Goal: Transaction & Acquisition: Purchase product/service

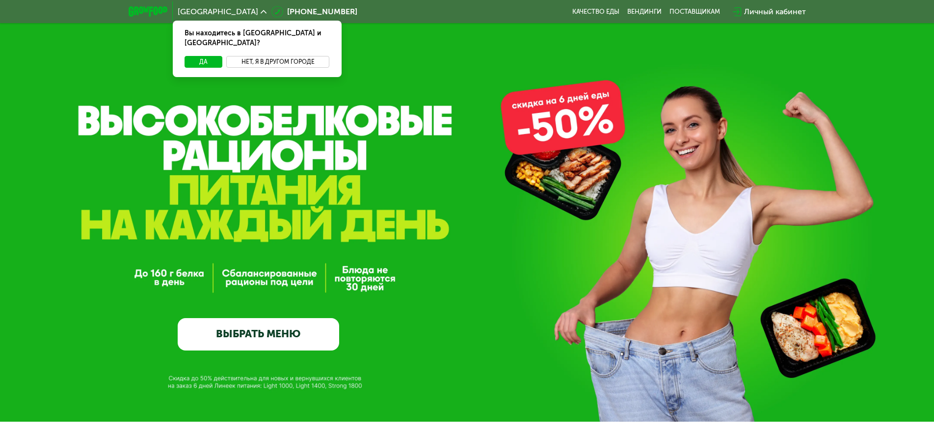
click at [272, 56] on button "Нет, я в другом городе" at bounding box center [278, 62] width 104 height 12
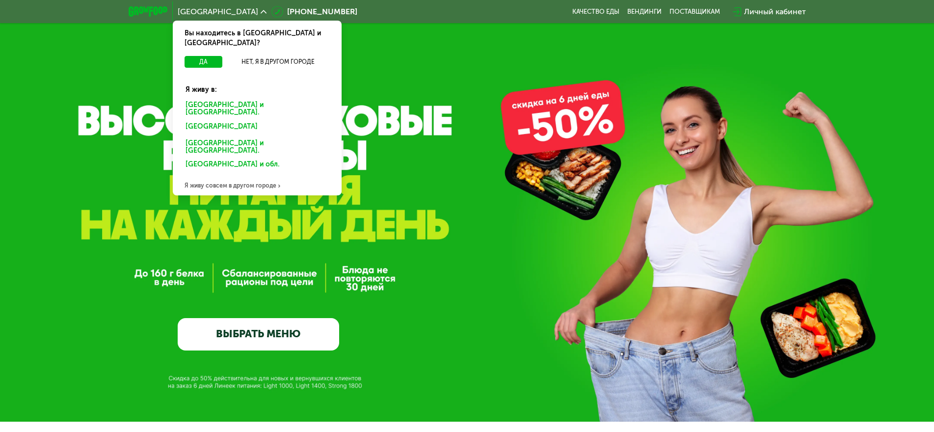
click at [235, 99] on div "[GEOGRAPHIC_DATA] и [GEOGRAPHIC_DATA]." at bounding box center [257, 109] width 157 height 21
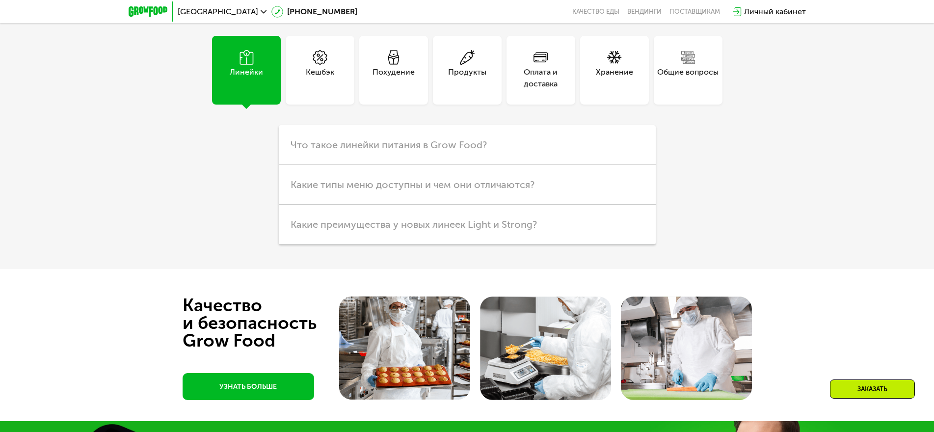
scroll to position [2845, 0]
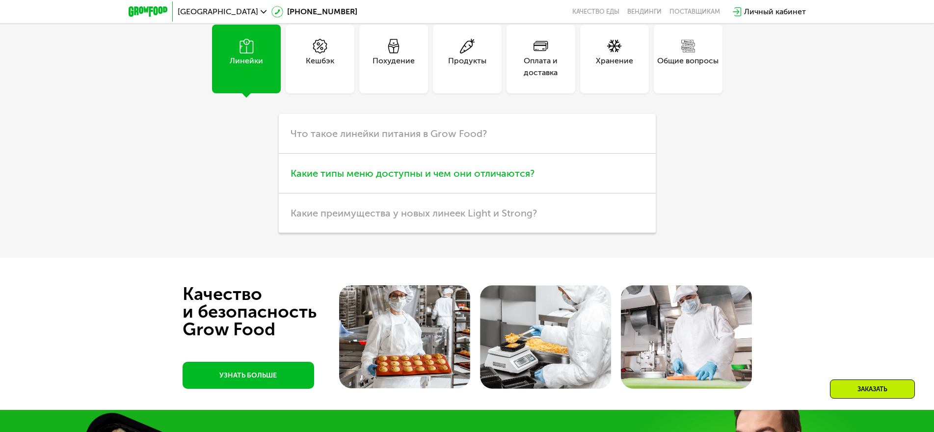
click at [487, 179] on span "Какие типы меню доступны и чем они отличаются?" at bounding box center [412, 173] width 244 height 12
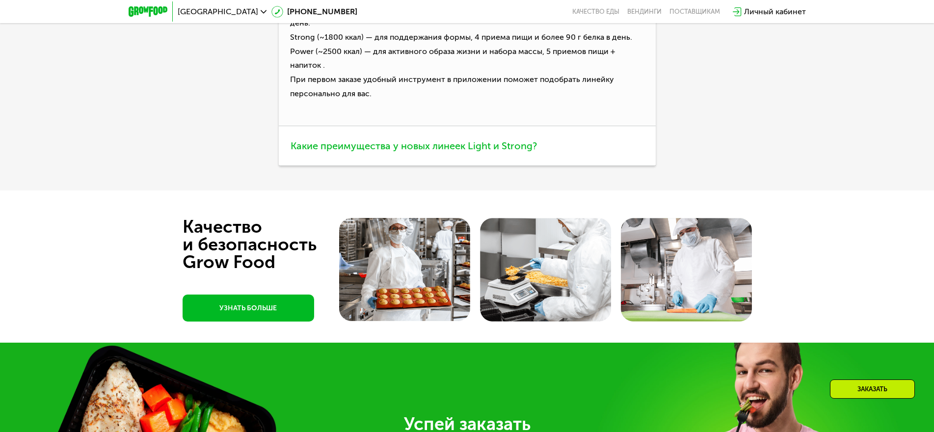
scroll to position [3102, 0]
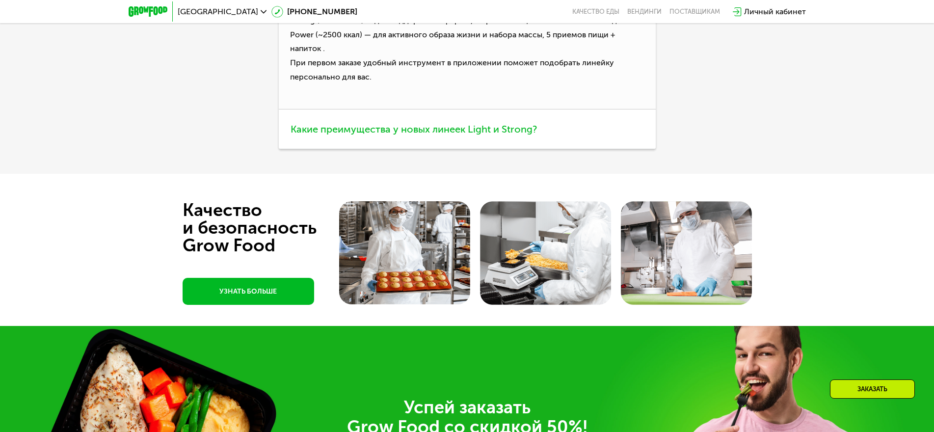
click at [436, 135] on span "Какие преимущества у новых линеек Light и Strong?" at bounding box center [413, 129] width 246 height 12
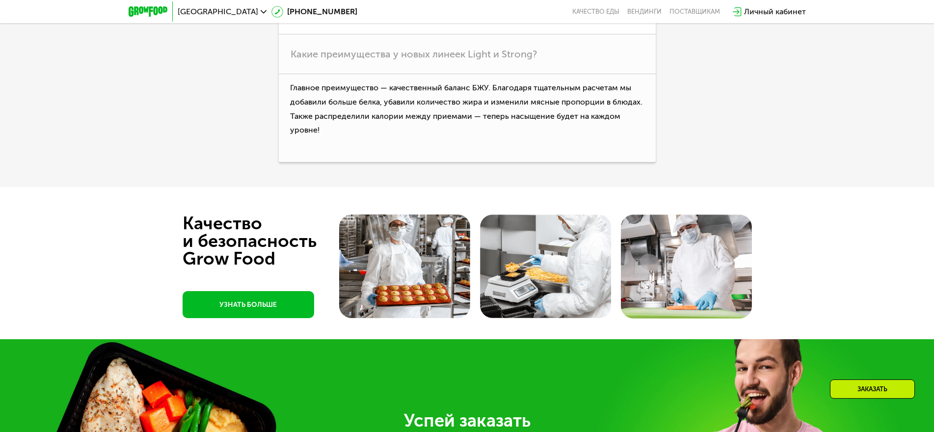
scroll to position [2759, 0]
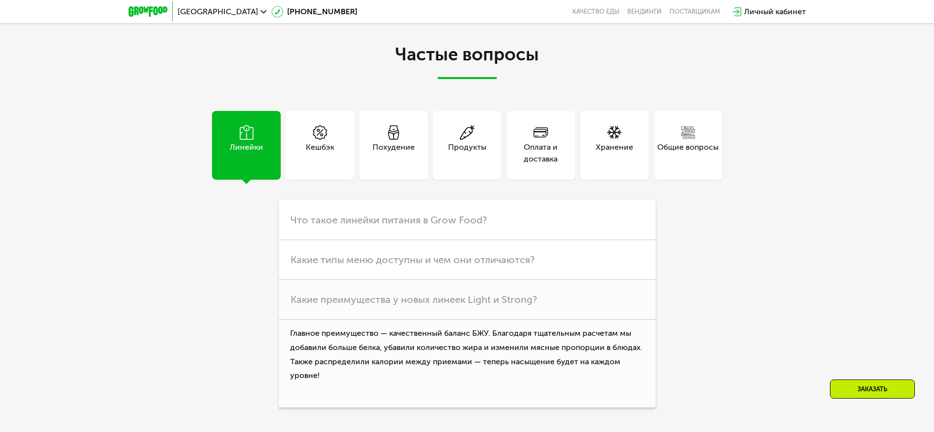
click at [317, 140] on use at bounding box center [319, 132] width 14 height 15
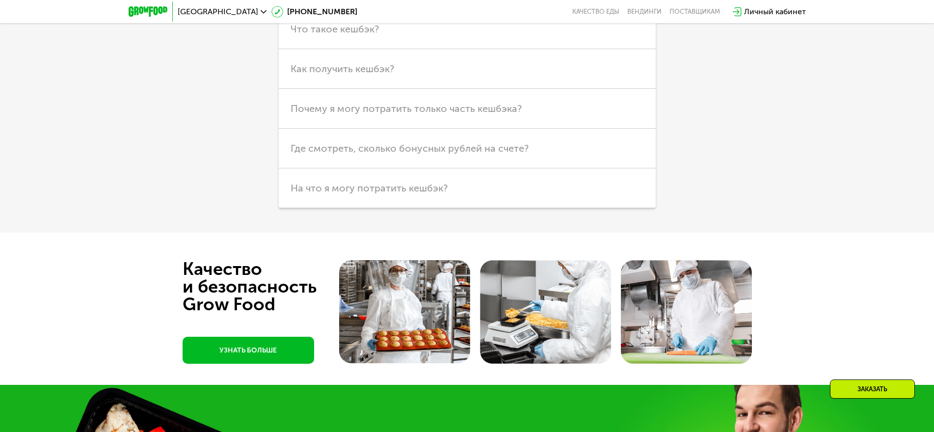
scroll to position [2955, 0]
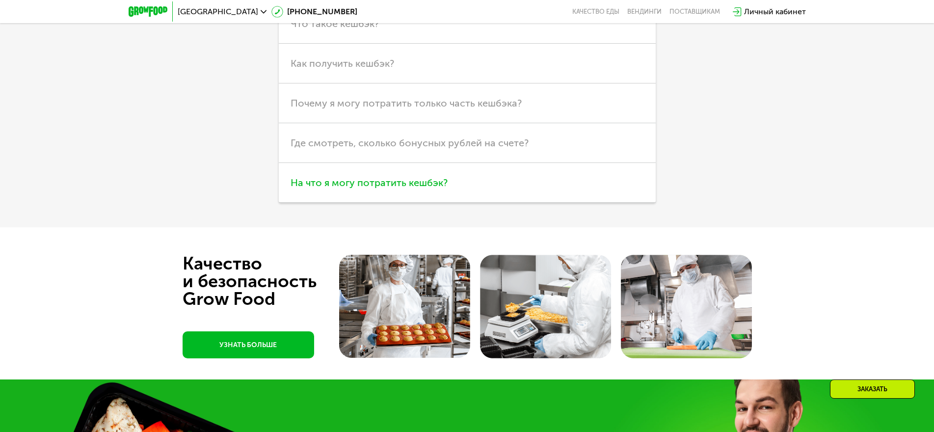
click at [386, 188] on span "На что я могу потратить кешбэк?" at bounding box center [368, 183] width 157 height 12
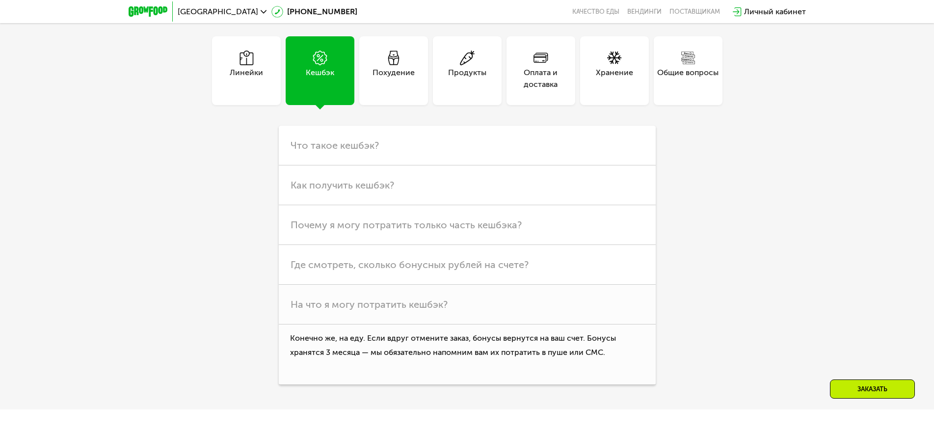
scroll to position [2808, 0]
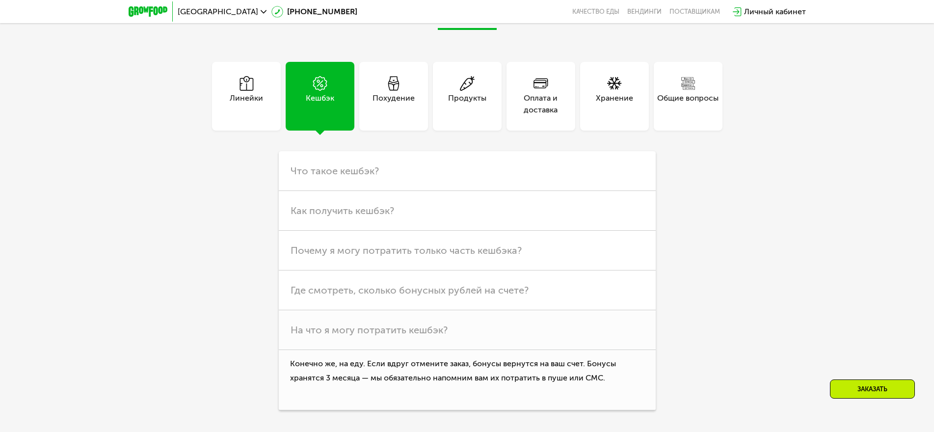
click at [539, 116] on div "Оплата и доставка" at bounding box center [540, 104] width 69 height 24
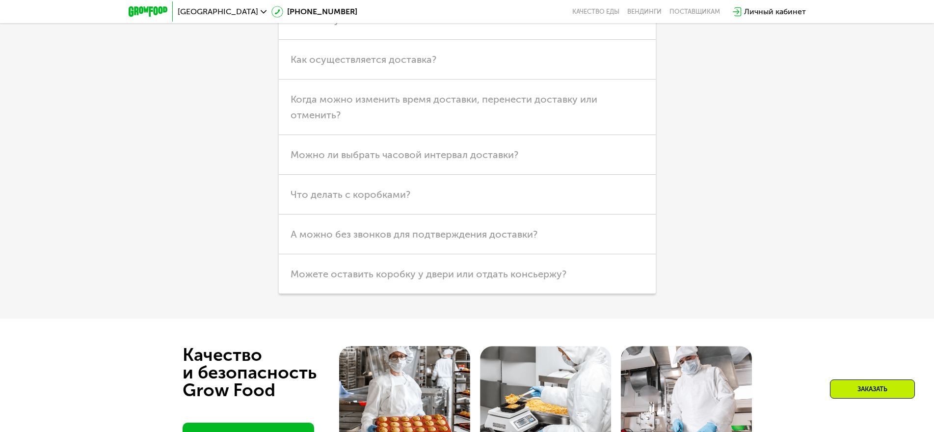
scroll to position [3004, 0]
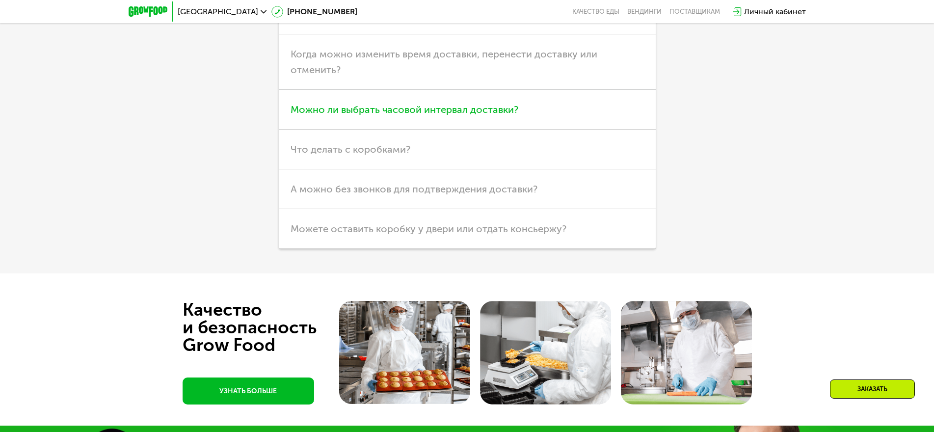
click at [504, 115] on span "Можно ли выбрать часовой интервал доставки?" at bounding box center [404, 110] width 228 height 12
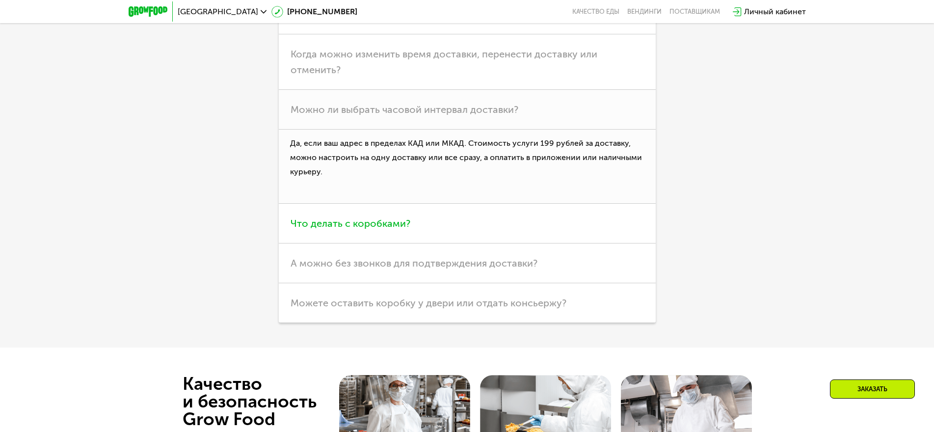
click at [405, 229] on span "Что делать с коробками?" at bounding box center [350, 223] width 120 height 12
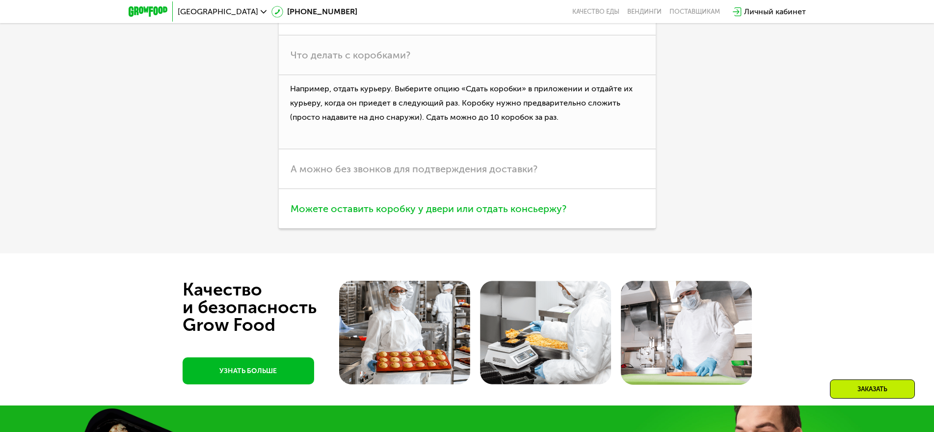
scroll to position [3102, 0]
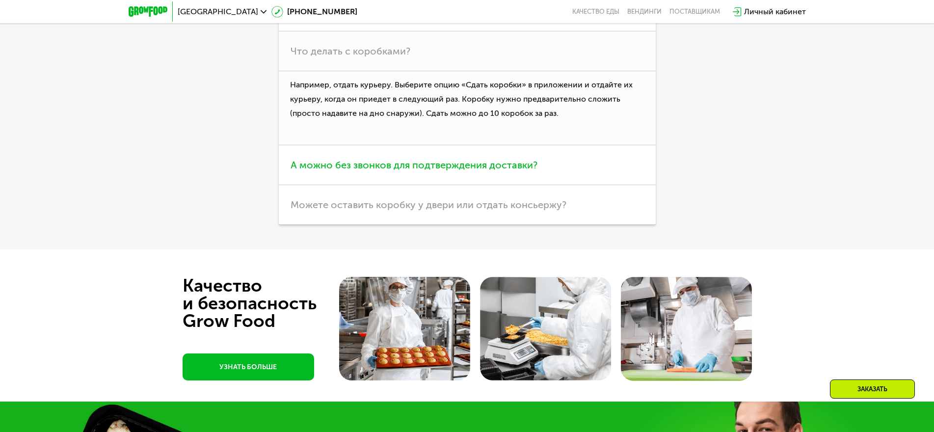
click at [490, 171] on span "А можно без звонков для подтверждения доставки?" at bounding box center [413, 165] width 247 height 12
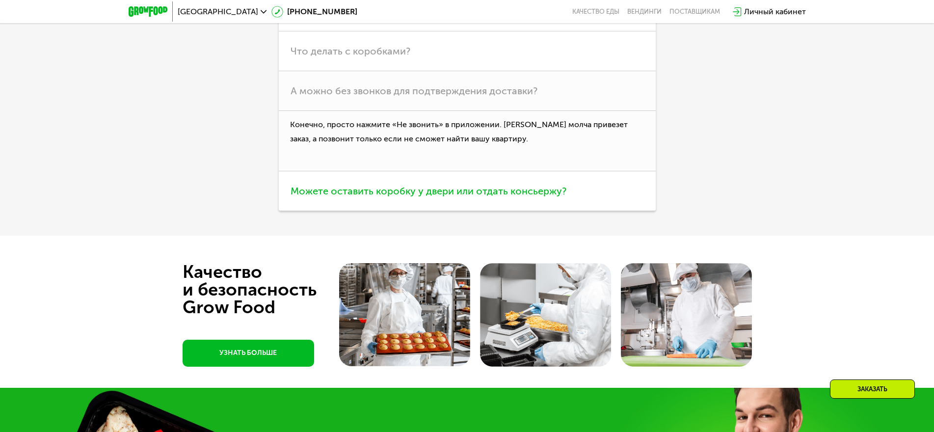
click at [558, 197] on span "Можете оставить коробку у двери или отдать консьержу?" at bounding box center [428, 191] width 276 height 12
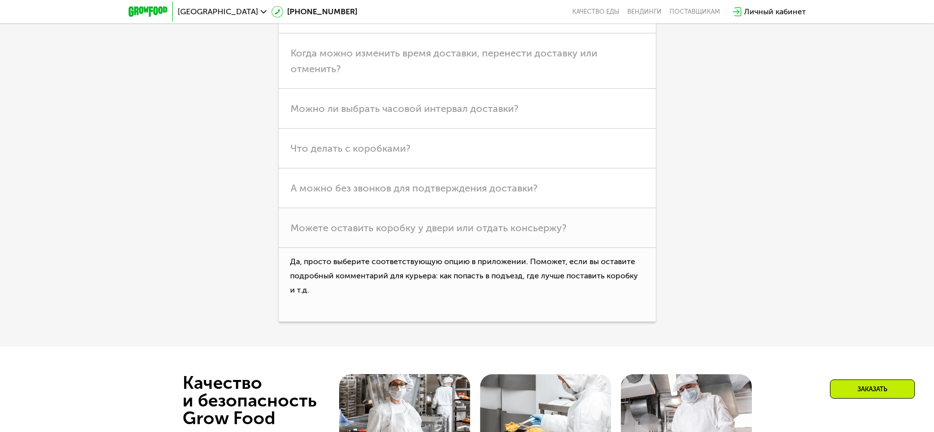
scroll to position [3004, 0]
click at [512, 115] on span "Можно ли выбрать часовой интервал доставки?" at bounding box center [404, 110] width 228 height 12
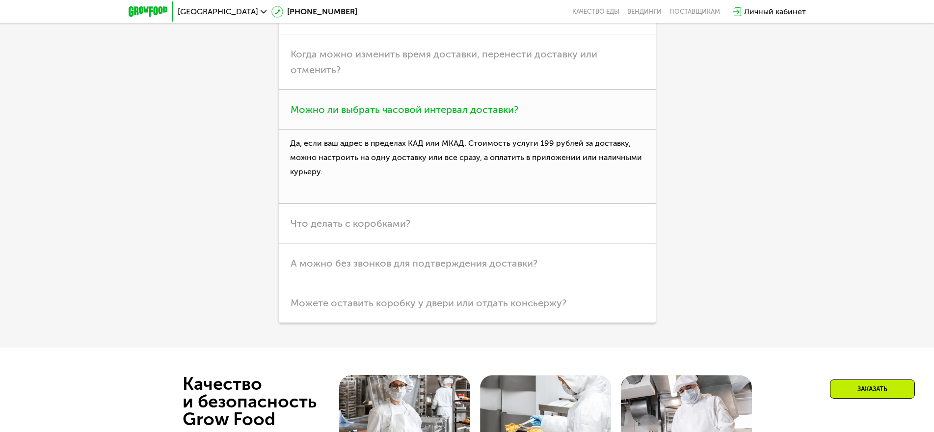
scroll to position [2955, 0]
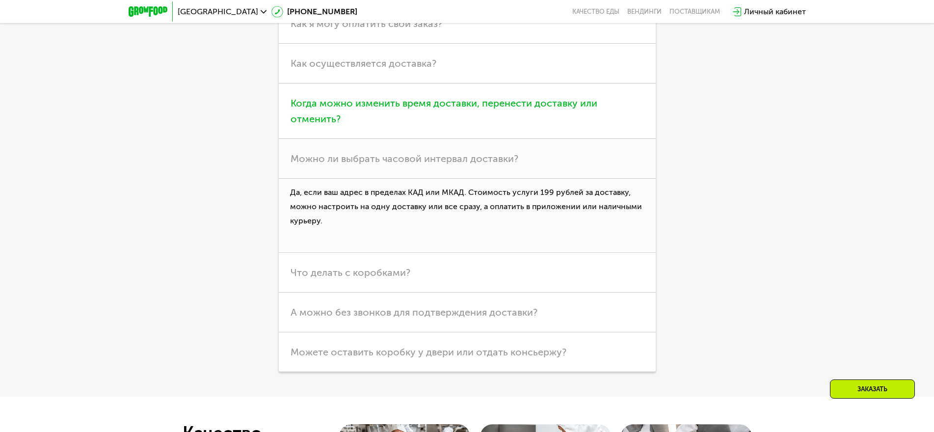
click at [544, 125] on span "Когда можно изменить время доставки, перенести доставку или отменить?" at bounding box center [443, 110] width 307 height 27
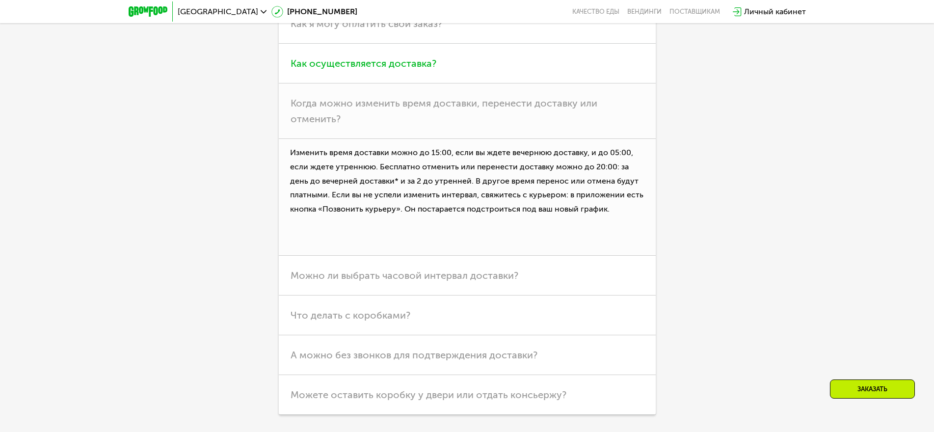
click at [389, 69] on span "Как осуществляется доставка?" at bounding box center [363, 63] width 146 height 12
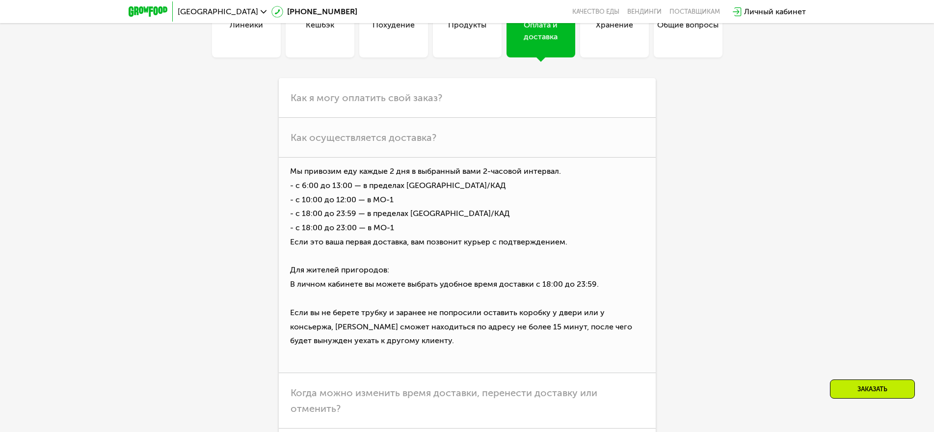
scroll to position [2759, 0]
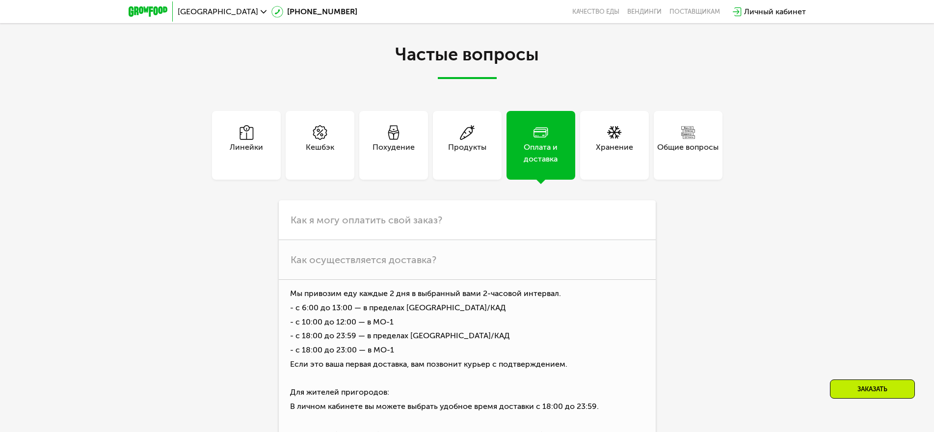
click at [622, 165] on div "Хранение" at bounding box center [614, 153] width 37 height 24
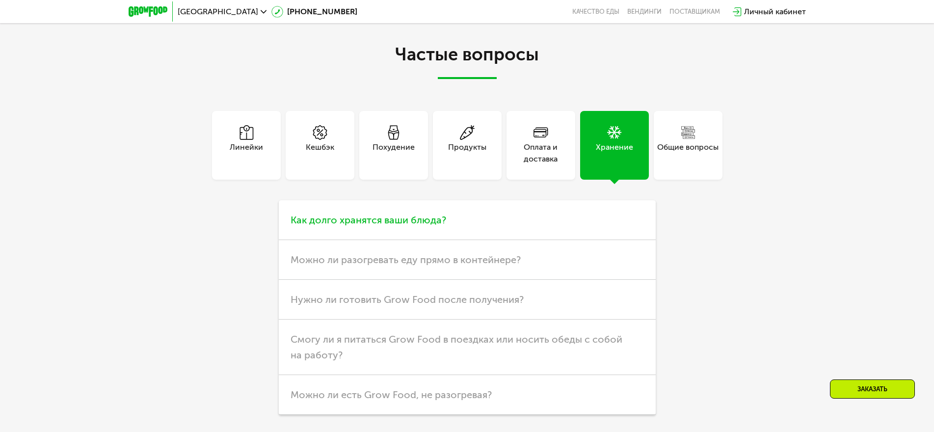
click at [419, 240] on h3 "Как долго хранятся ваши блюда?" at bounding box center [467, 220] width 377 height 40
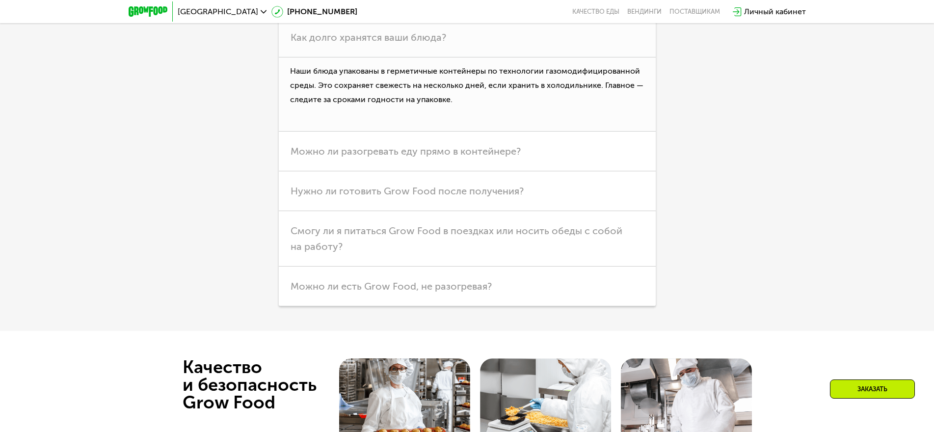
scroll to position [3004, 0]
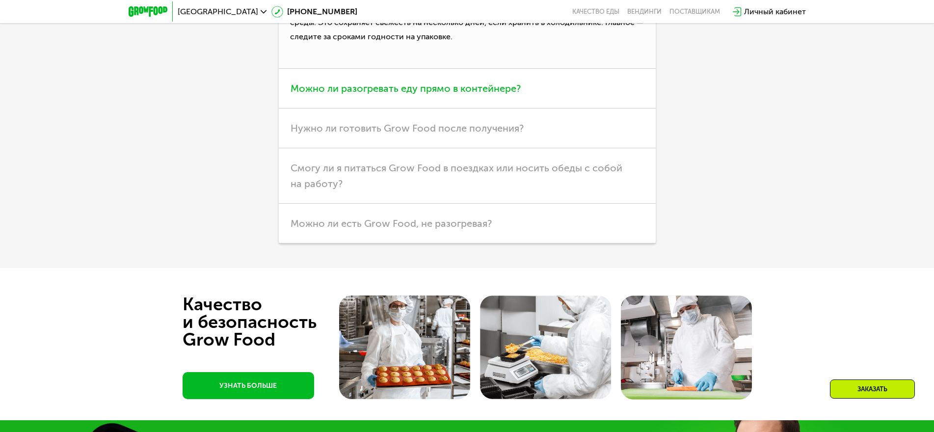
click at [471, 94] on span "Можно ли разогревать еду прямо в контейнере?" at bounding box center [405, 88] width 230 height 12
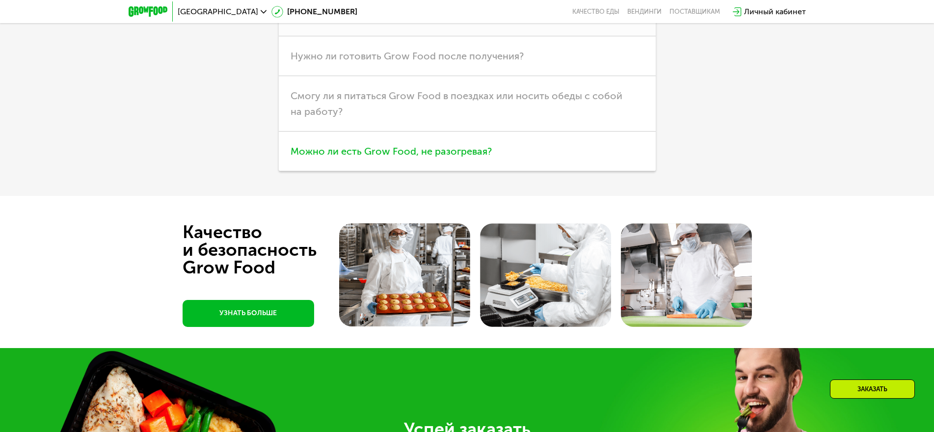
scroll to position [3102, 0]
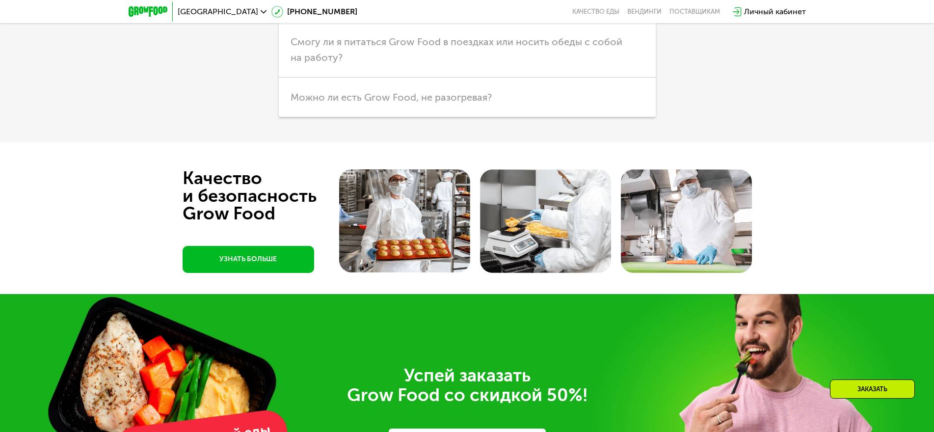
click at [487, 8] on span "Нужно ли готовить Grow Food после получения?" at bounding box center [406, 2] width 233 height 12
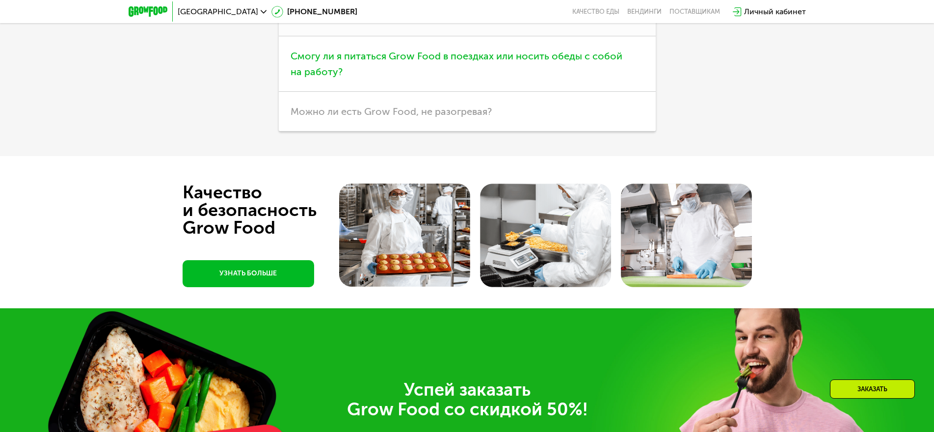
click at [595, 78] on span "Смогу ли я питаться Grow Food в поездках или носить обеды с собой на работу?" at bounding box center [456, 63] width 332 height 27
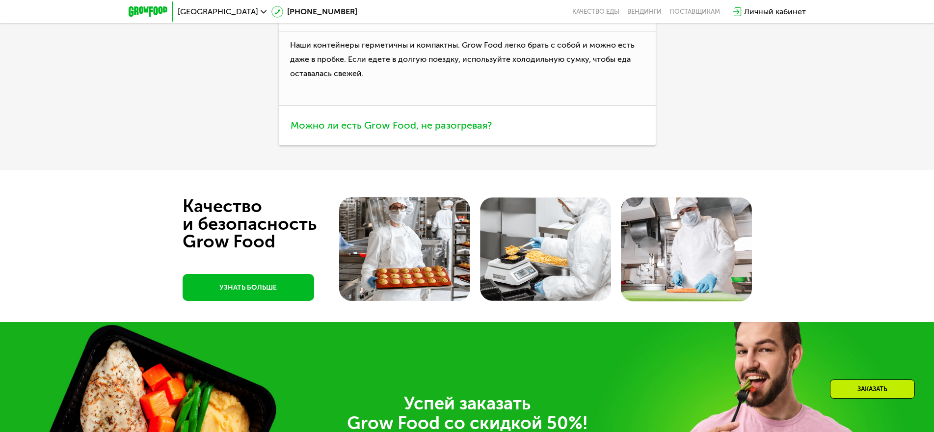
click at [457, 131] on span "Можно ли есть Grow Food, не разогревая?" at bounding box center [390, 125] width 201 height 12
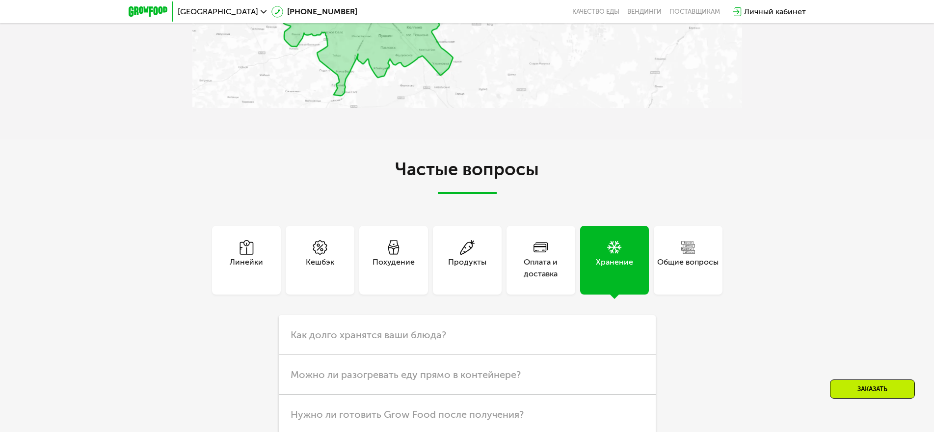
scroll to position [2759, 0]
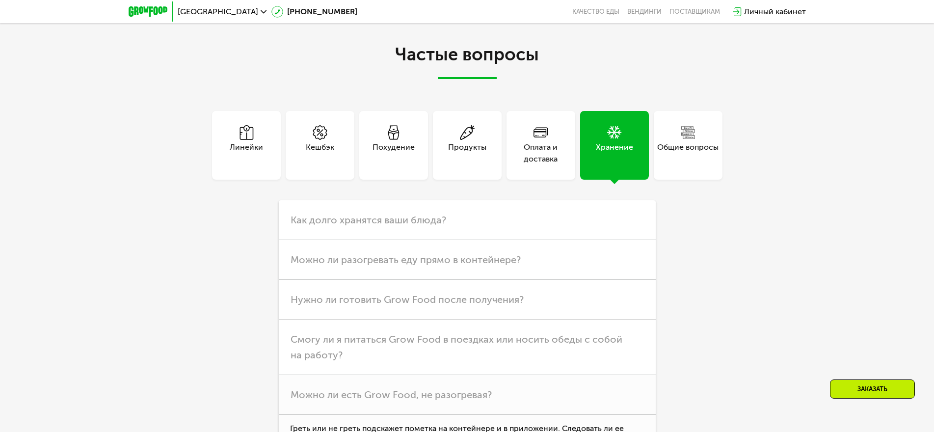
click at [694, 165] on div "Общие вопросы" at bounding box center [687, 153] width 61 height 24
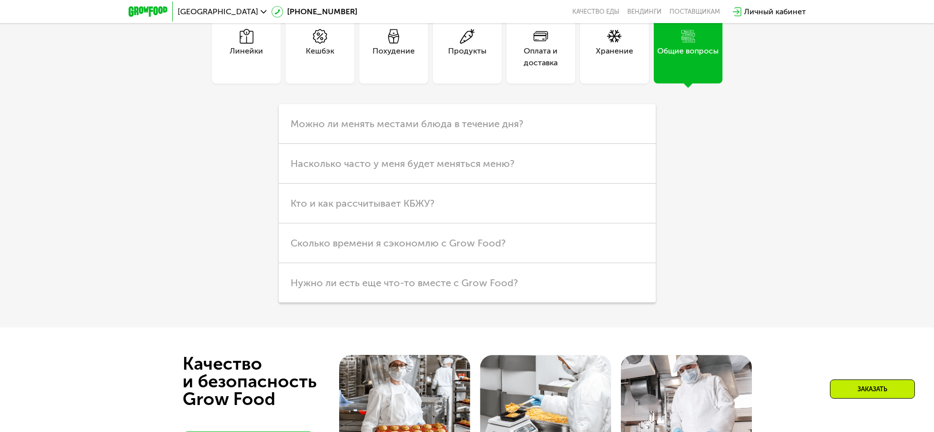
scroll to position [2857, 0]
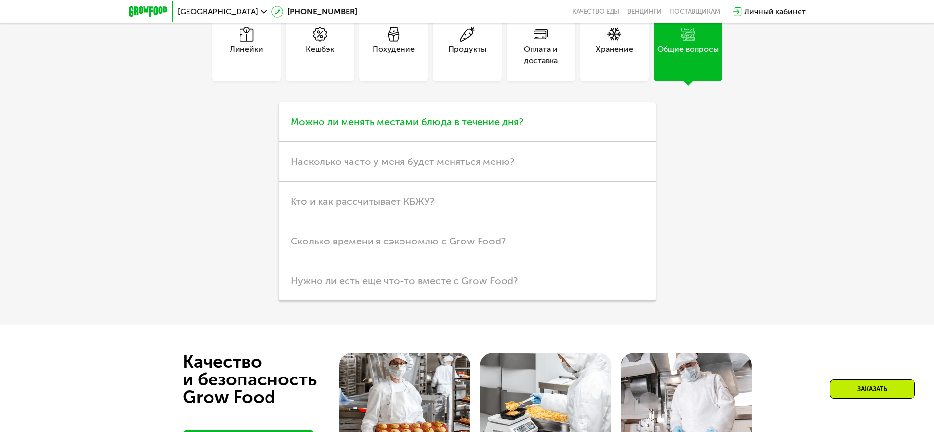
click at [522, 142] on h3 "Можно ли менять местами блюда в течение дня?" at bounding box center [467, 122] width 377 height 40
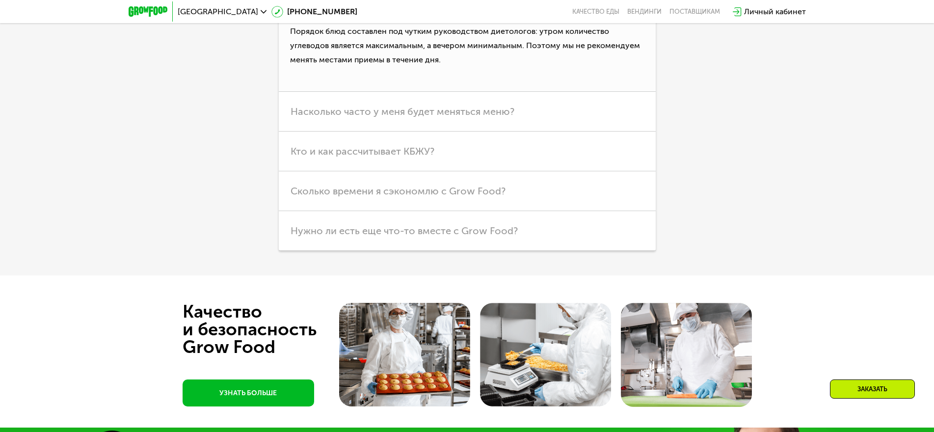
scroll to position [3004, 0]
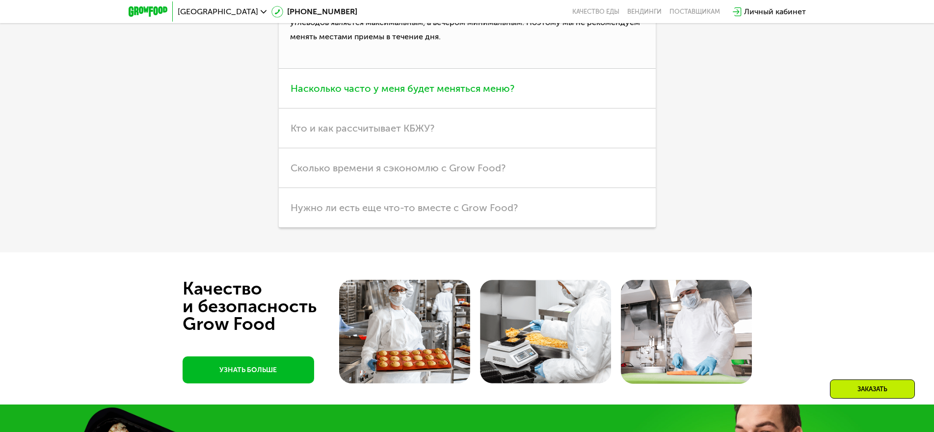
click at [501, 94] on span "Насколько часто у меня будет меняться меню?" at bounding box center [402, 88] width 224 height 12
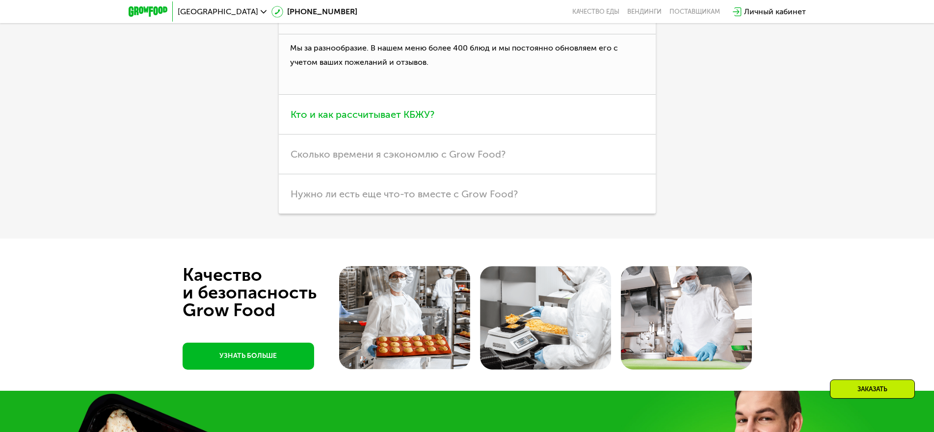
click at [426, 134] on h3 "Кто и как рассчитывает КБЖУ?" at bounding box center [467, 115] width 377 height 40
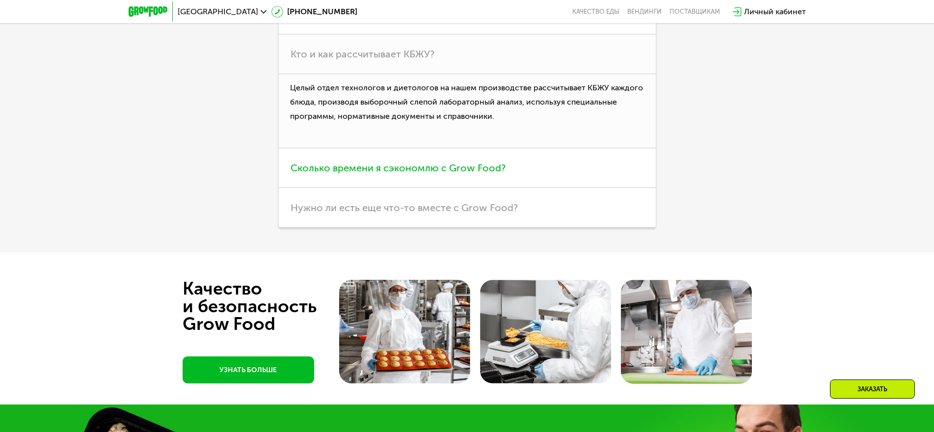
click at [499, 174] on span "Сколько времени я сэкономлю с Grow Food?" at bounding box center [397, 168] width 215 height 12
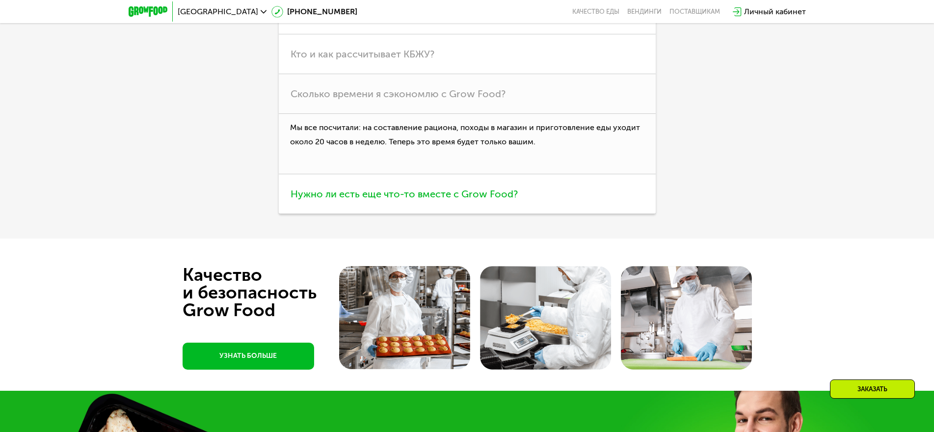
click at [505, 200] on span "Нужно ли есть еще что-то вместе с Grow Food?" at bounding box center [403, 194] width 227 height 12
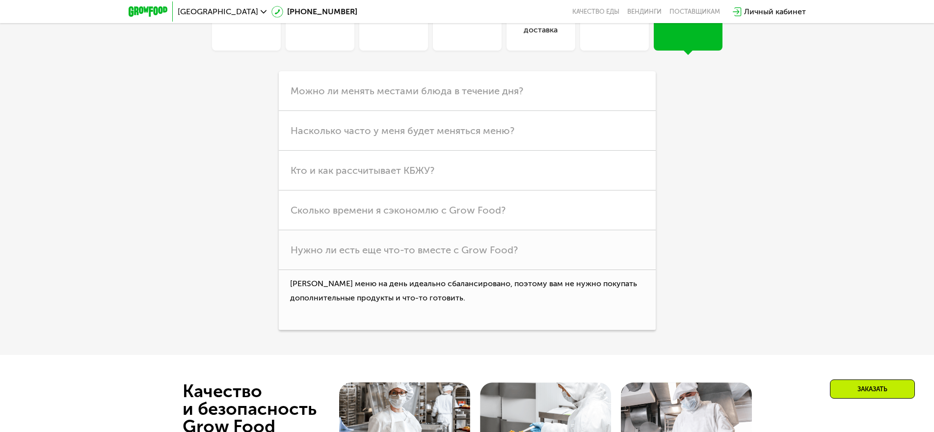
scroll to position [2710, 0]
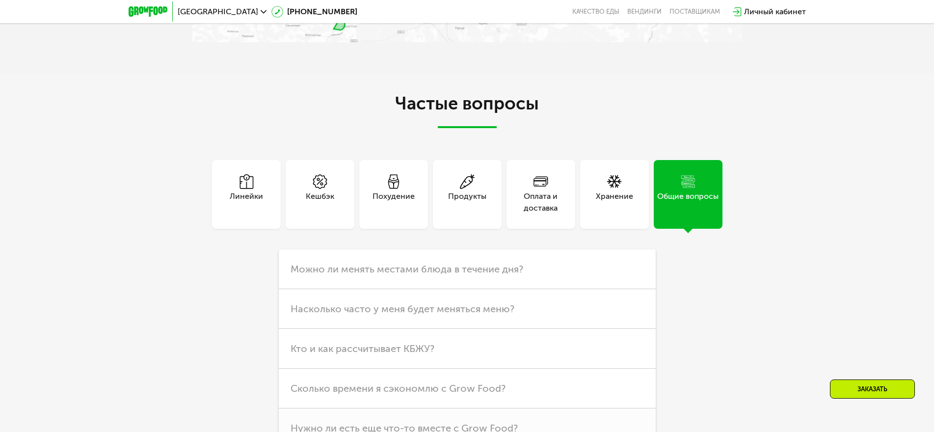
click at [261, 229] on div "Линейки" at bounding box center [246, 194] width 69 height 69
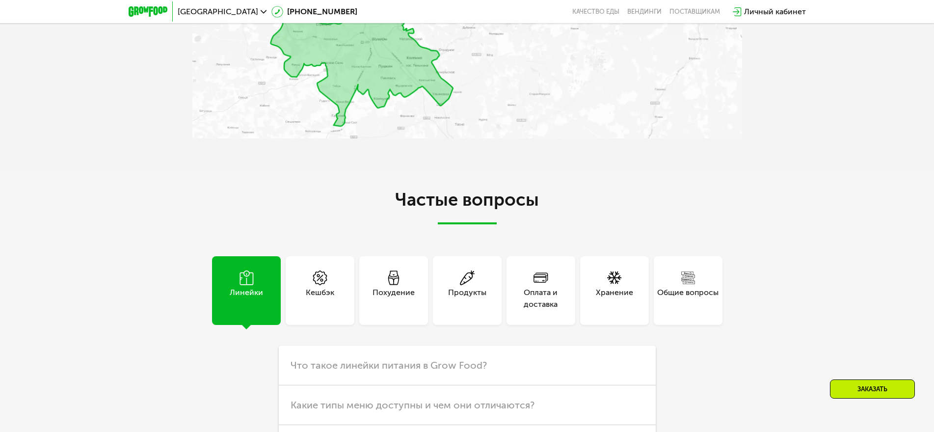
scroll to position [2612, 0]
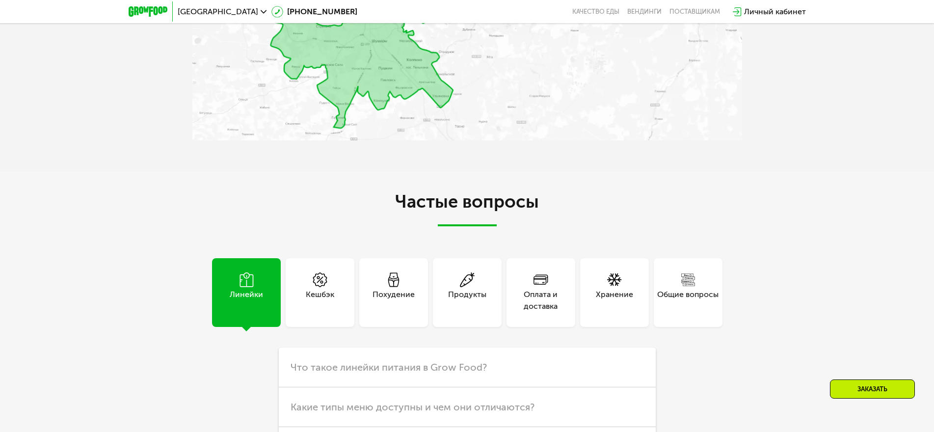
click at [702, 312] on div "Общие вопросы" at bounding box center [687, 300] width 61 height 24
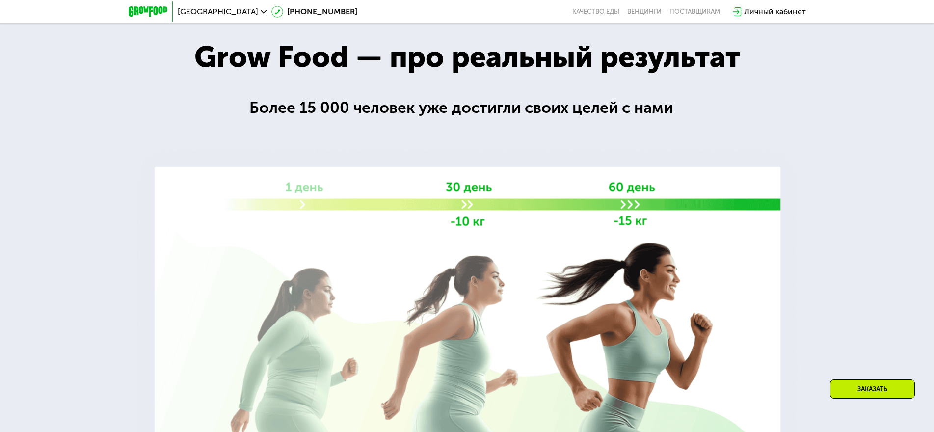
scroll to position [1336, 0]
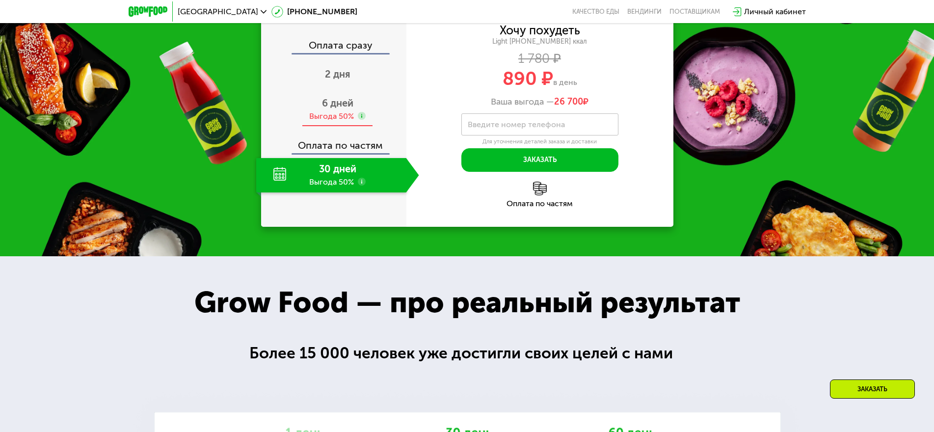
click at [360, 120] on use at bounding box center [362, 116] width 8 height 8
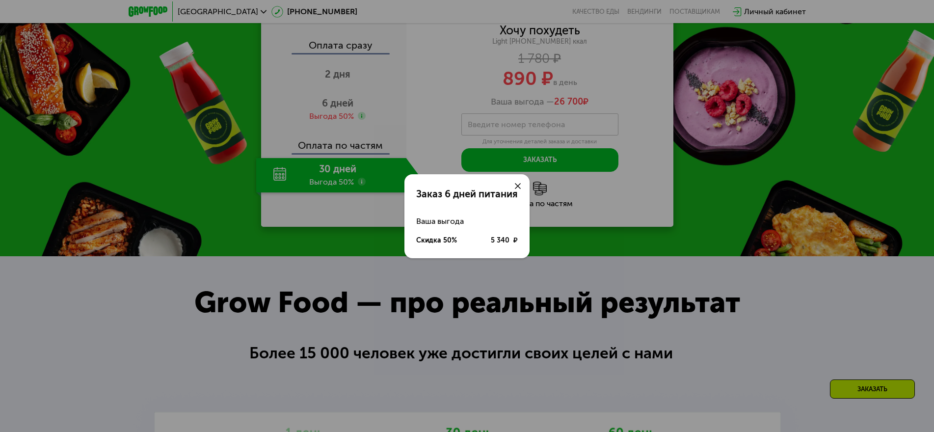
click at [517, 186] on icon at bounding box center [518, 186] width 6 height 6
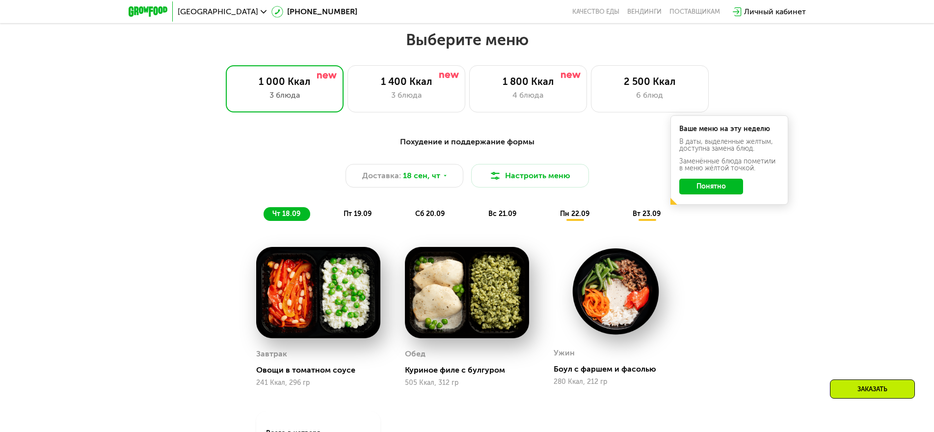
scroll to position [797, 0]
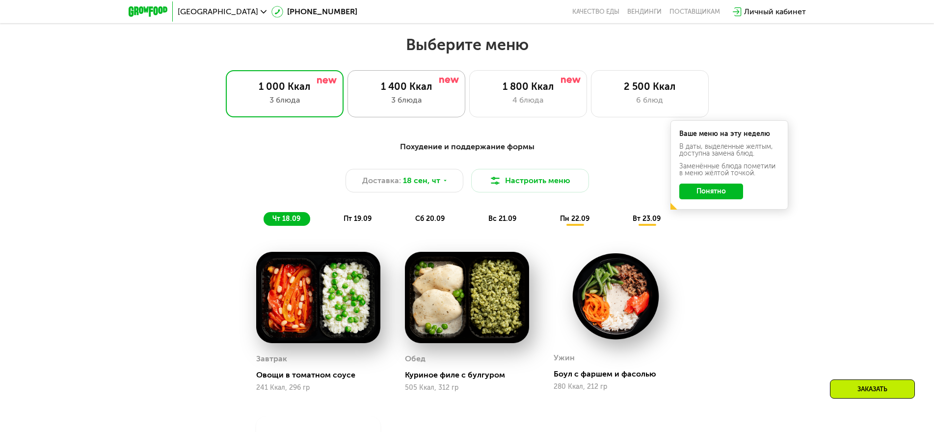
click at [414, 90] on div "1 400 Ккал" at bounding box center [406, 86] width 97 height 12
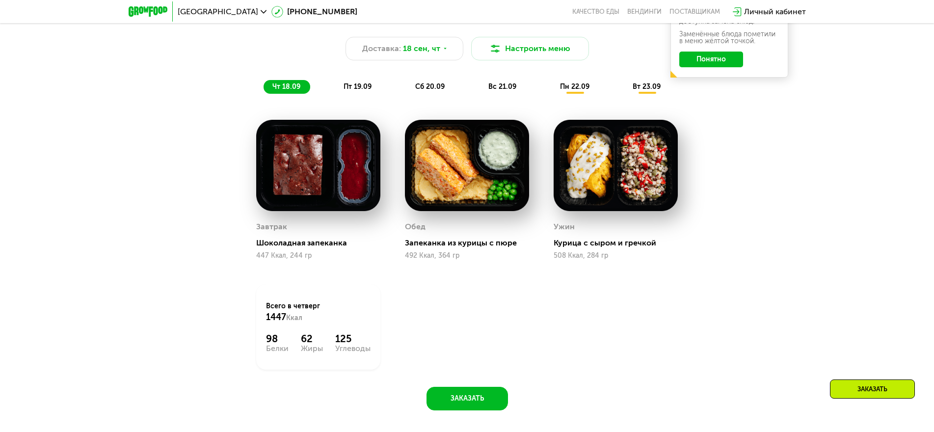
scroll to position [944, 0]
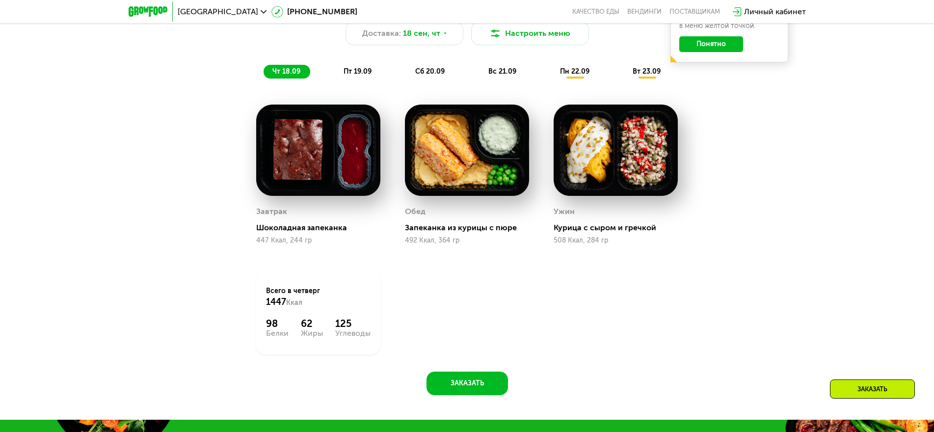
click at [456, 172] on img at bounding box center [467, 149] width 124 height 91
click at [498, 146] on img at bounding box center [467, 149] width 124 height 91
click at [297, 161] on img at bounding box center [318, 149] width 124 height 91
click at [462, 156] on img at bounding box center [467, 149] width 124 height 91
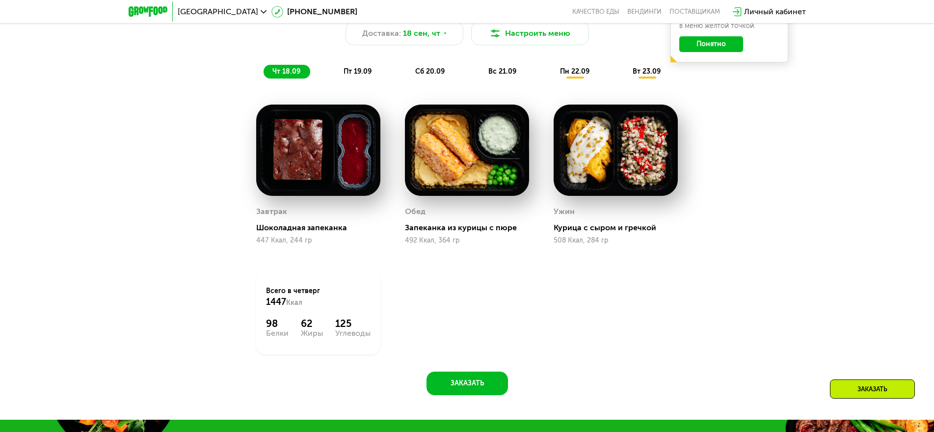
click at [462, 156] on img at bounding box center [467, 149] width 124 height 91
click at [623, 169] on img at bounding box center [615, 149] width 124 height 91
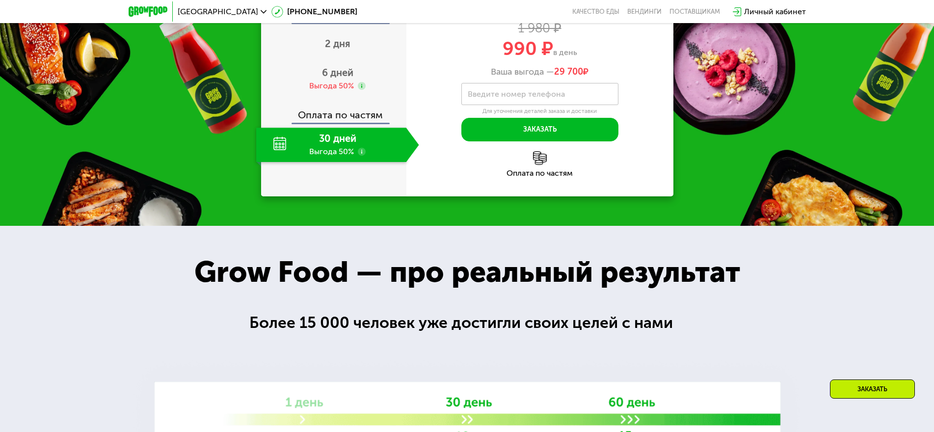
scroll to position [1434, 0]
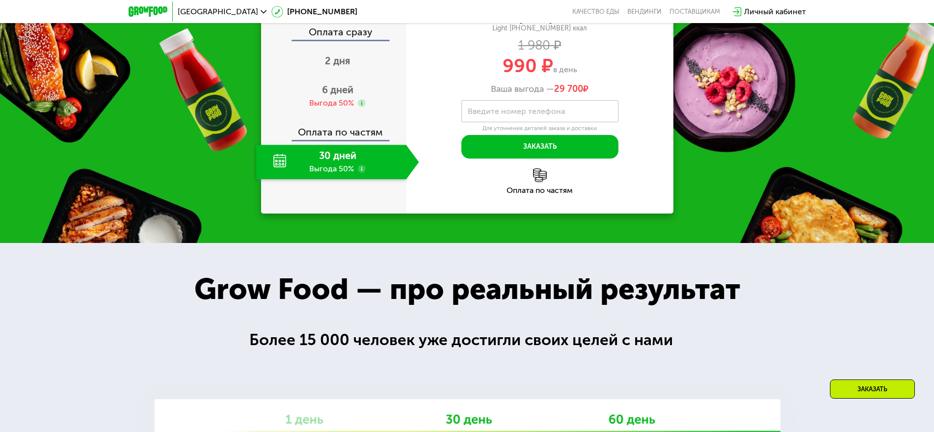
click at [362, 173] on use at bounding box center [362, 169] width 8 height 8
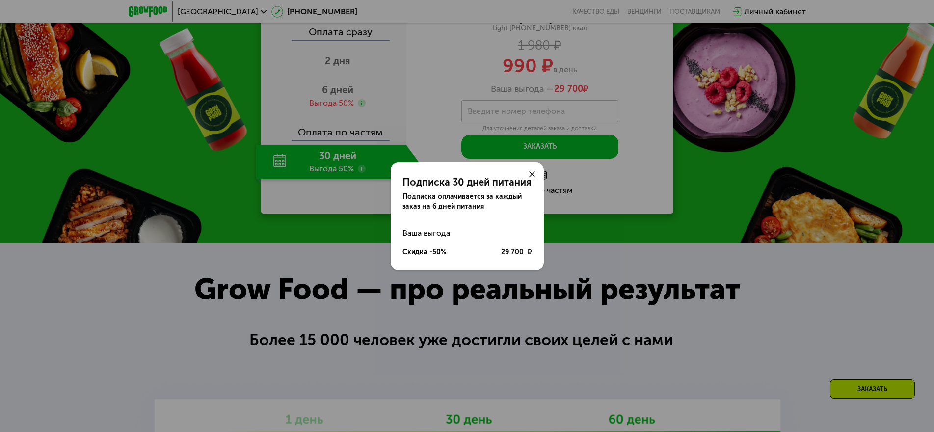
click at [530, 176] on use at bounding box center [532, 174] width 6 height 6
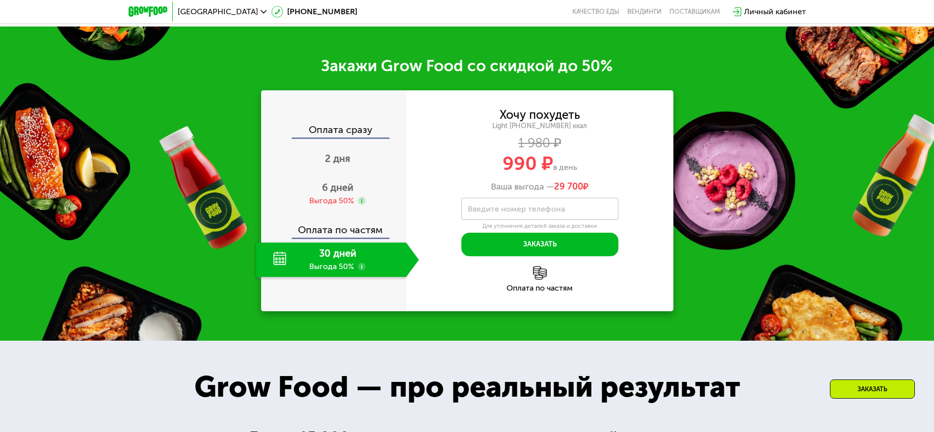
scroll to position [1336, 0]
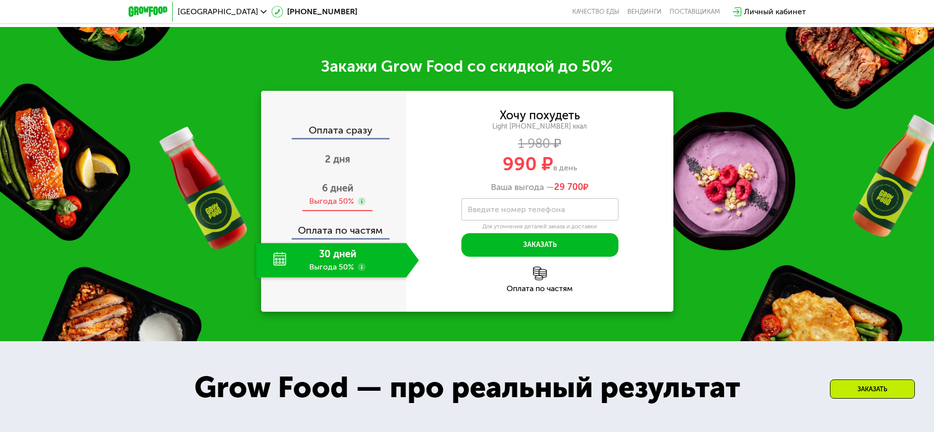
click at [360, 204] on use at bounding box center [362, 201] width 8 height 8
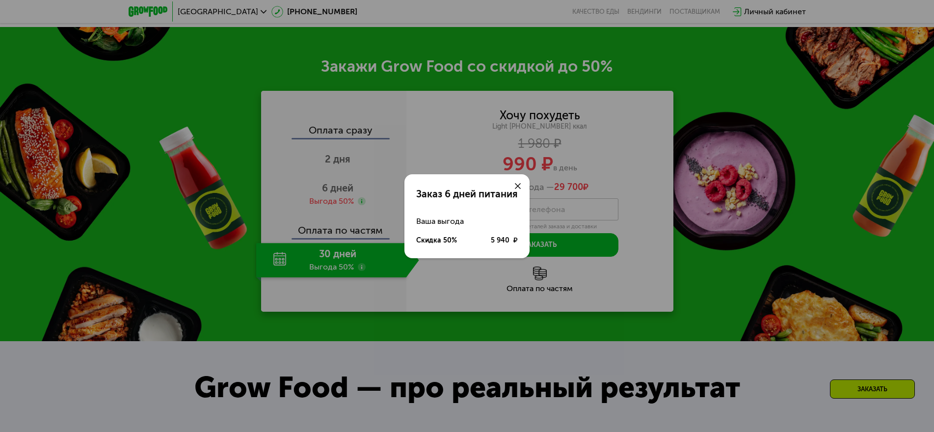
click at [519, 183] on icon at bounding box center [518, 186] width 6 height 6
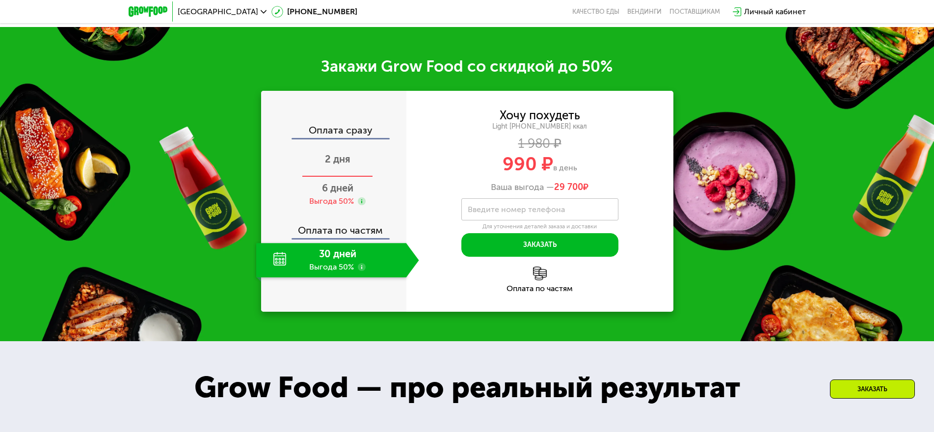
click at [336, 162] on span "2 дня" at bounding box center [338, 159] width 26 height 12
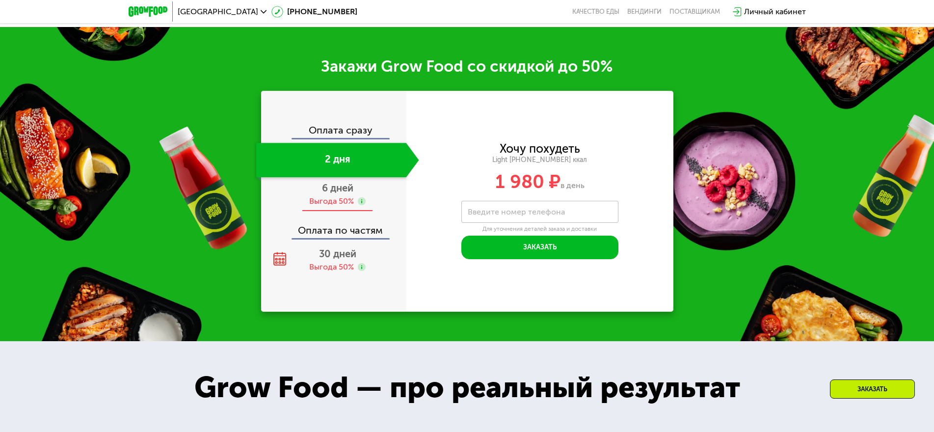
click at [342, 205] on div "Выгода 50%" at bounding box center [331, 201] width 45 height 11
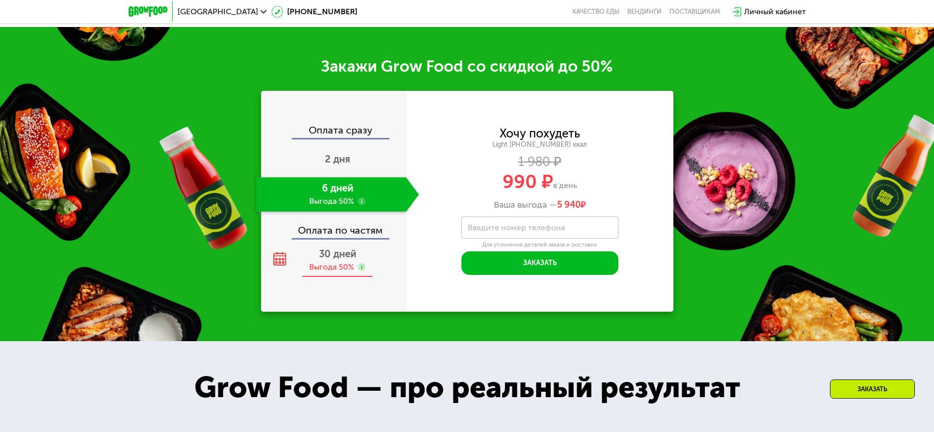
click at [337, 259] on span "30 дней" at bounding box center [337, 254] width 37 height 12
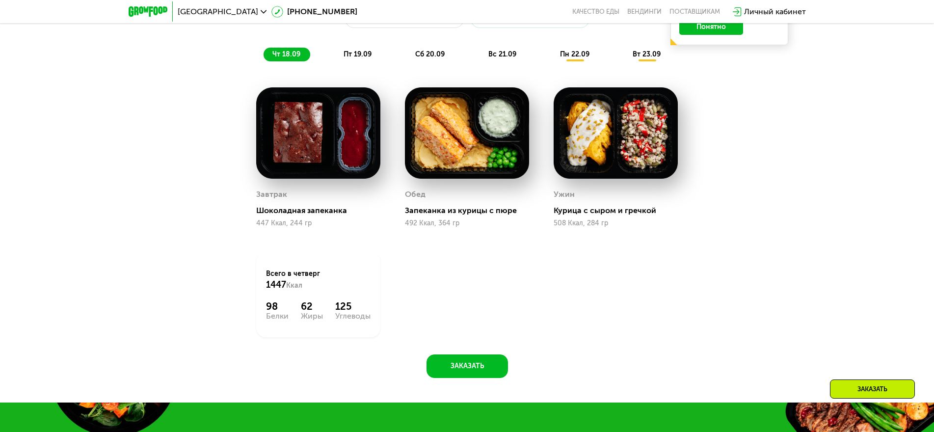
scroll to position [944, 0]
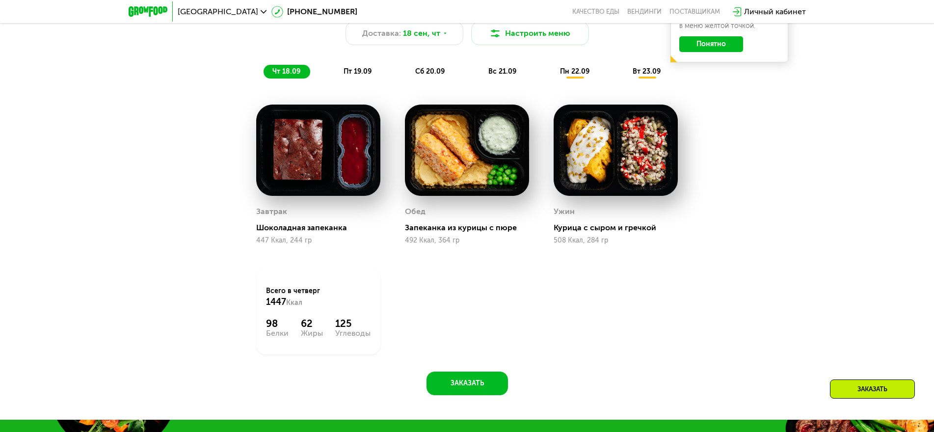
click at [347, 150] on img at bounding box center [318, 149] width 124 height 91
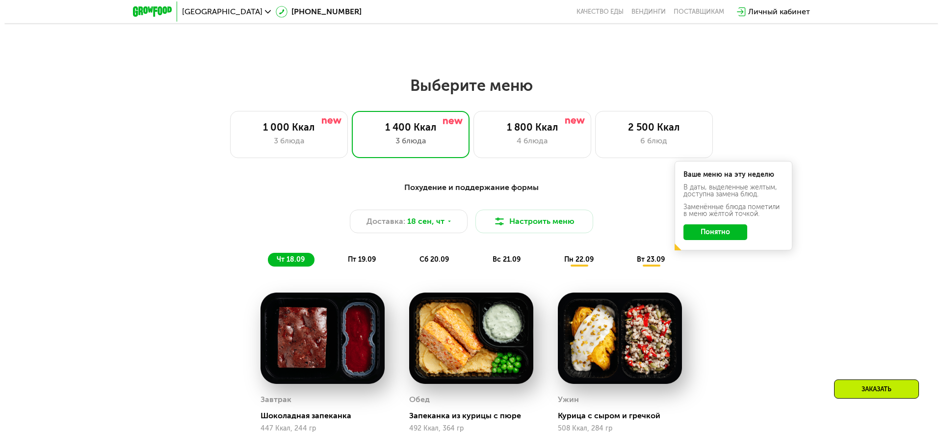
scroll to position [748, 0]
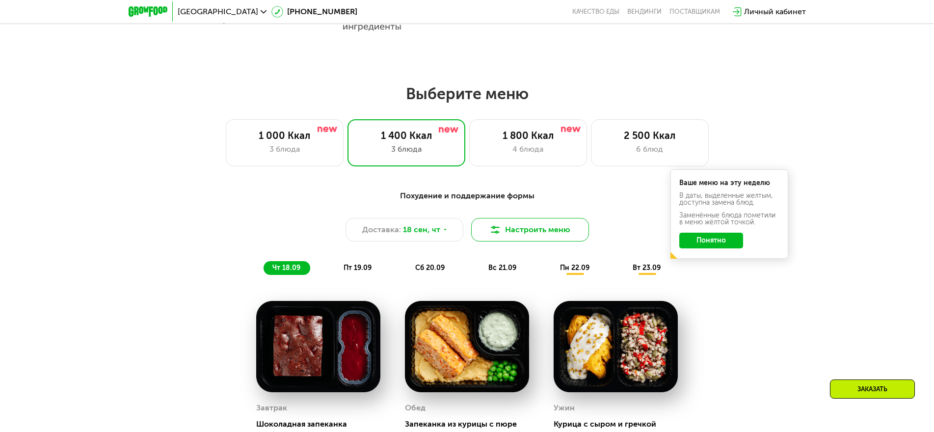
click at [557, 233] on button "Настроить меню" at bounding box center [530, 230] width 118 height 24
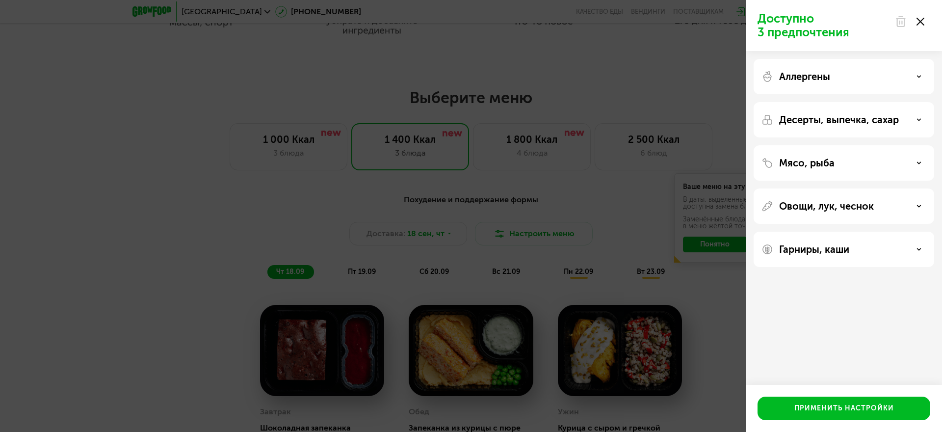
click at [918, 76] on icon at bounding box center [918, 76] width 5 height 5
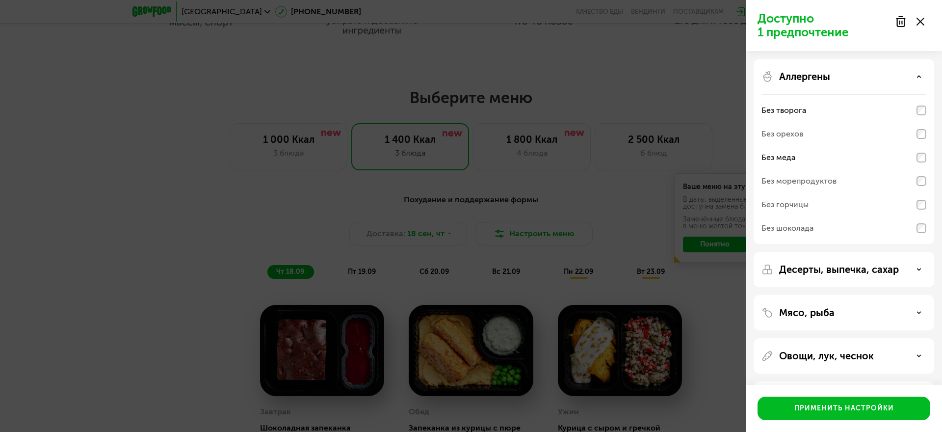
click at [916, 267] on div "Десерты, выпечка, сахар" at bounding box center [843, 269] width 165 height 12
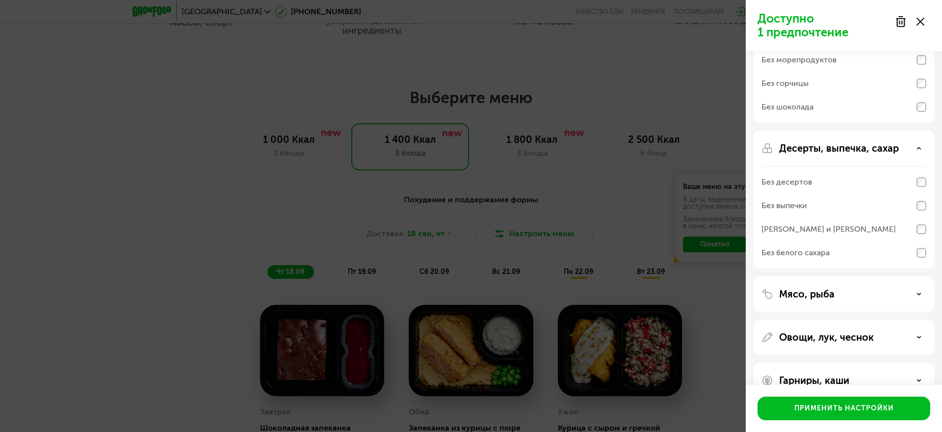
scroll to position [144, 0]
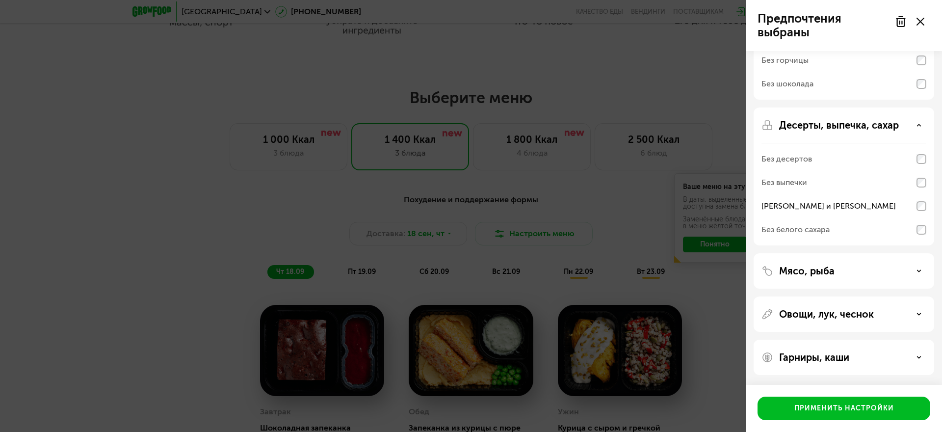
click at [919, 270] on use at bounding box center [918, 270] width 3 height 1
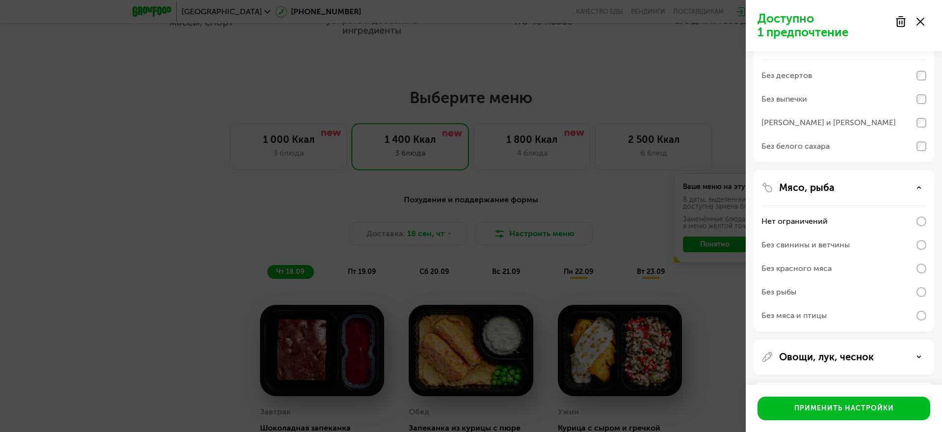
scroll to position [270, 0]
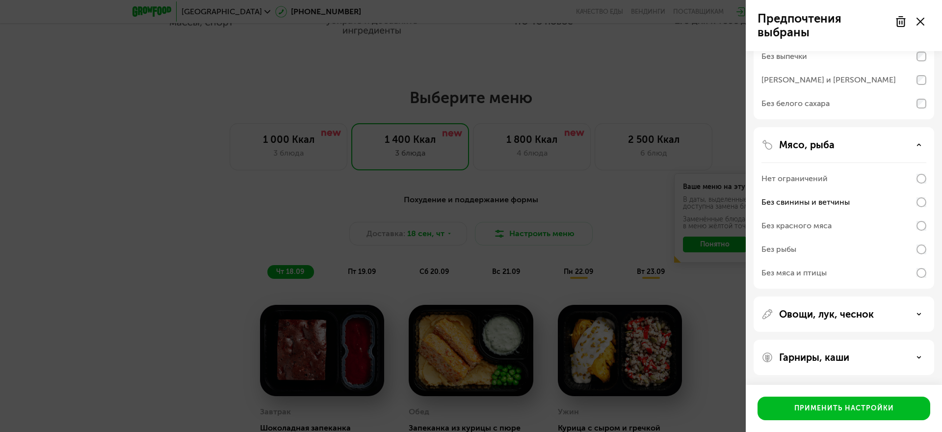
click at [919, 311] on div "Овощи, лук, чеснок" at bounding box center [843, 314] width 165 height 12
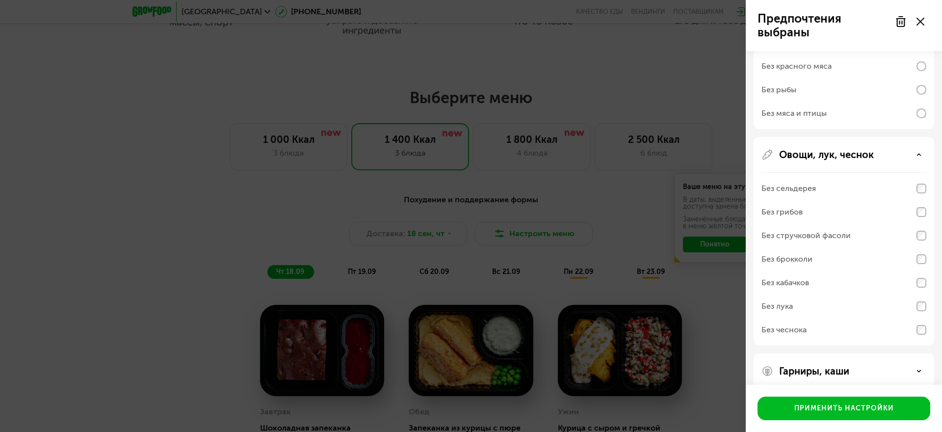
scroll to position [443, 0]
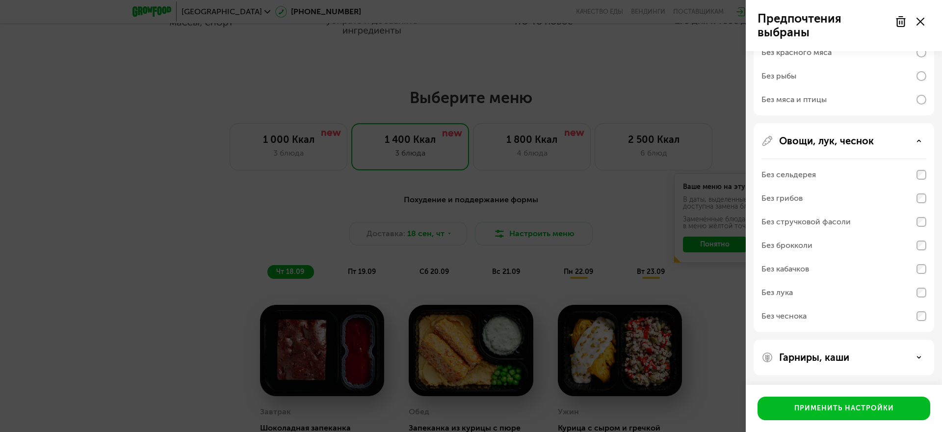
click at [916, 356] on icon at bounding box center [918, 357] width 5 height 5
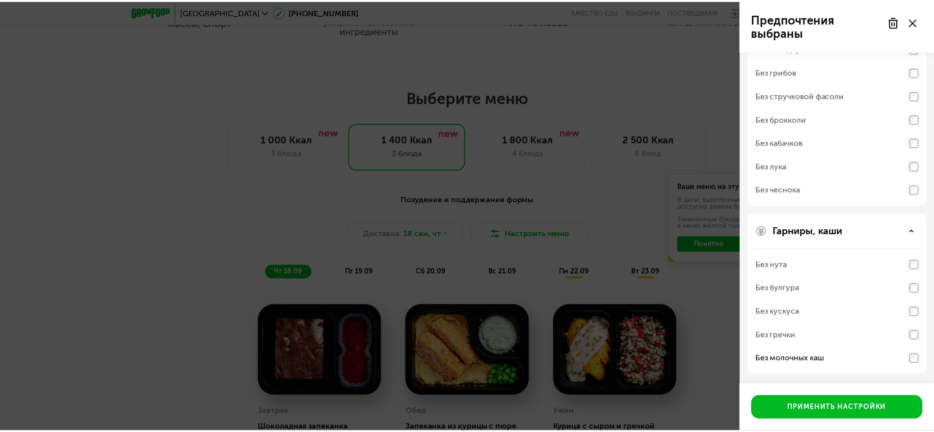
scroll to position [324, 0]
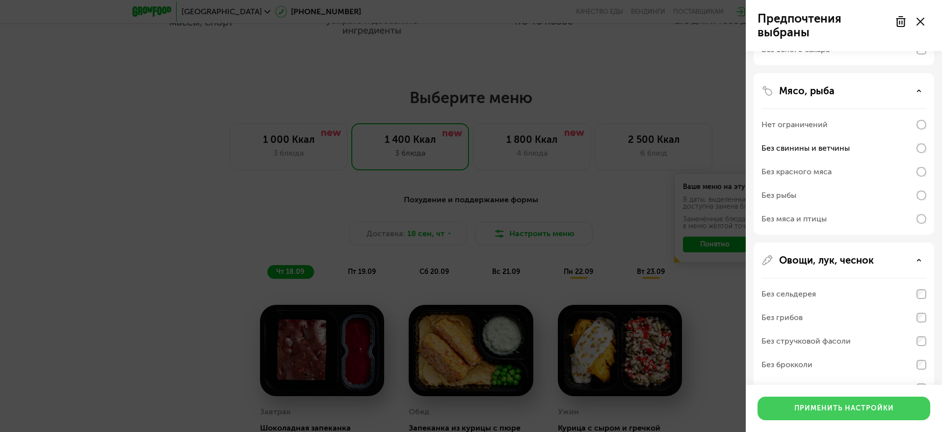
click at [845, 408] on div "Применить настройки" at bounding box center [844, 408] width 100 height 10
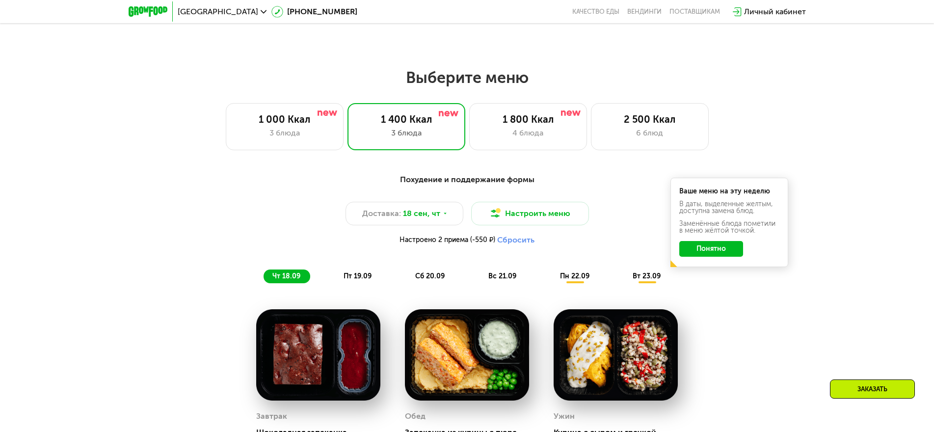
scroll to position [944, 0]
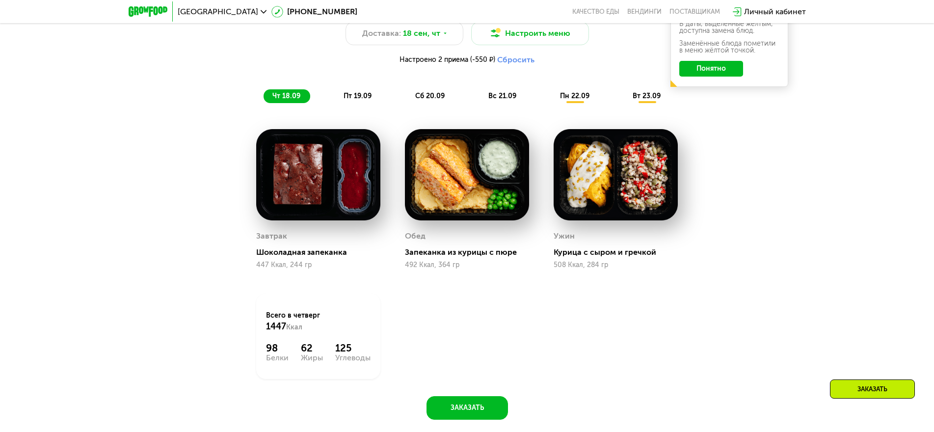
click at [523, 188] on img at bounding box center [467, 174] width 124 height 91
click at [653, 190] on img at bounding box center [615, 174] width 124 height 91
click at [364, 96] on span "пт 19.09" at bounding box center [357, 96] width 28 height 8
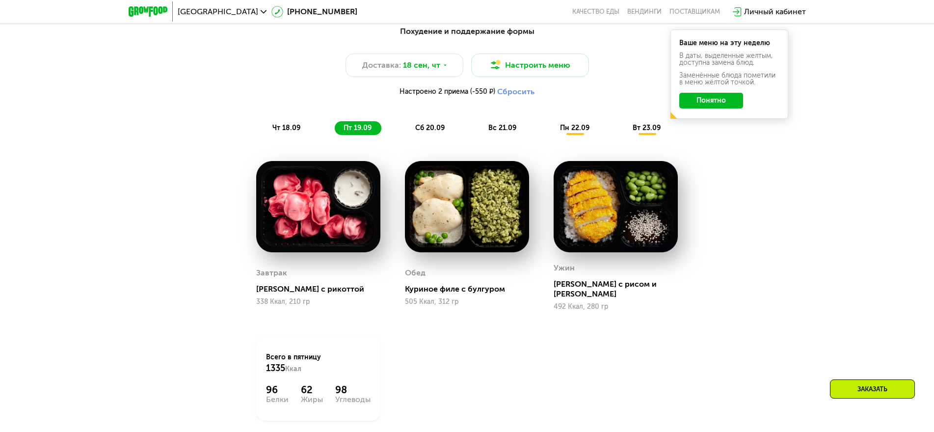
scroll to position [895, 0]
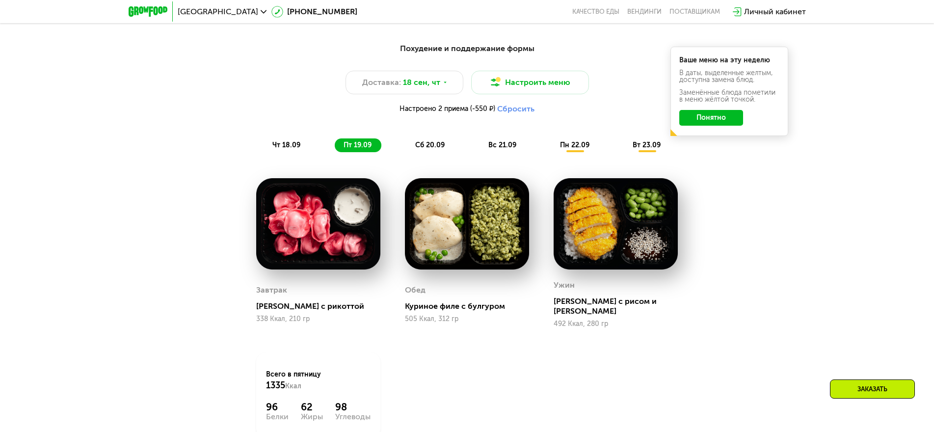
click at [436, 149] on span "сб 20.09" at bounding box center [429, 145] width 29 height 8
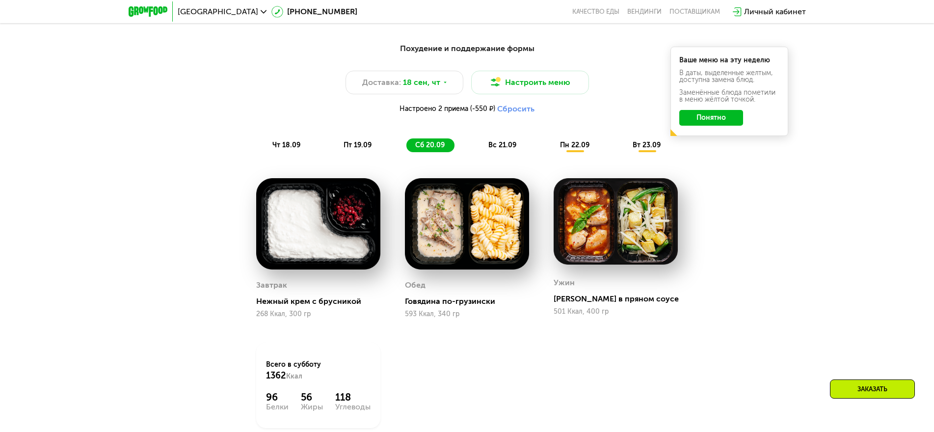
click at [510, 149] on span "вс 21.09" at bounding box center [502, 145] width 28 height 8
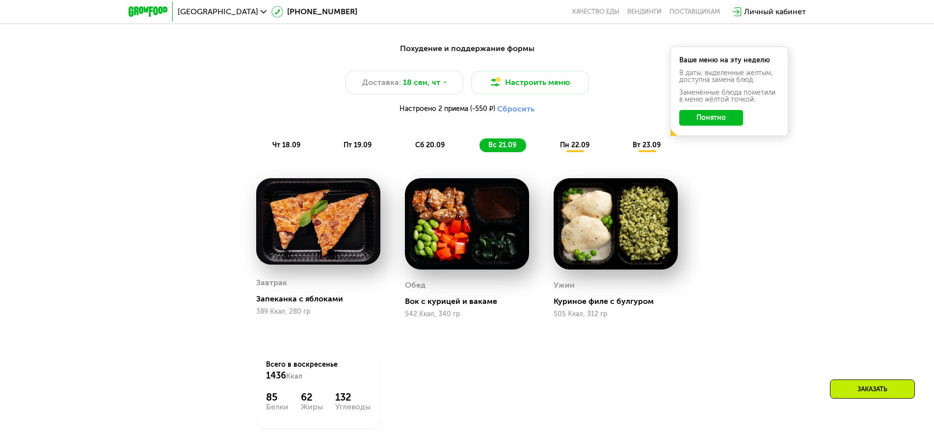
scroll to position [846, 0]
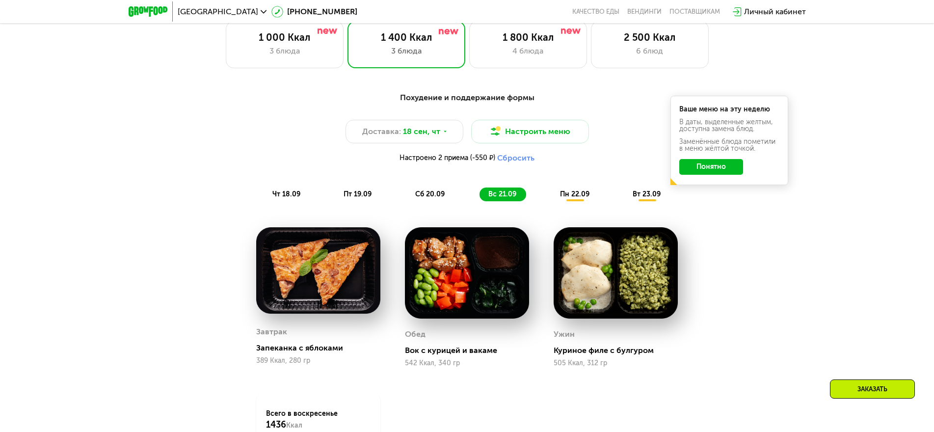
click at [576, 201] on div "пн 22.09" at bounding box center [575, 194] width 48 height 14
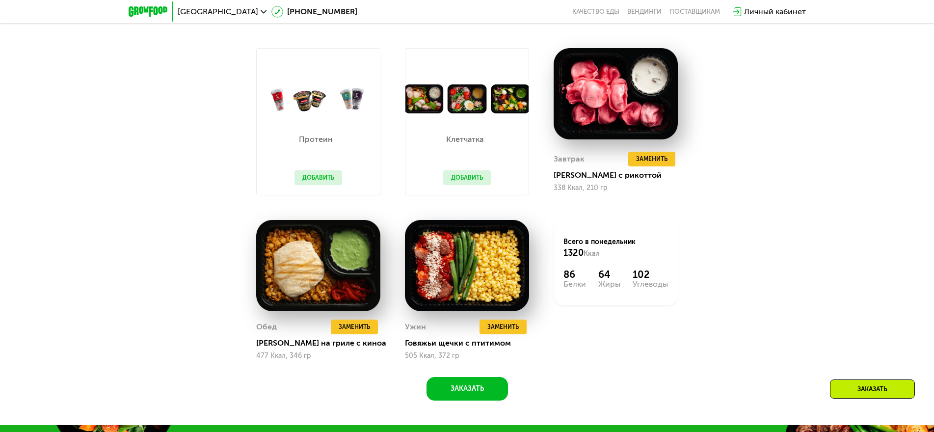
scroll to position [1042, 0]
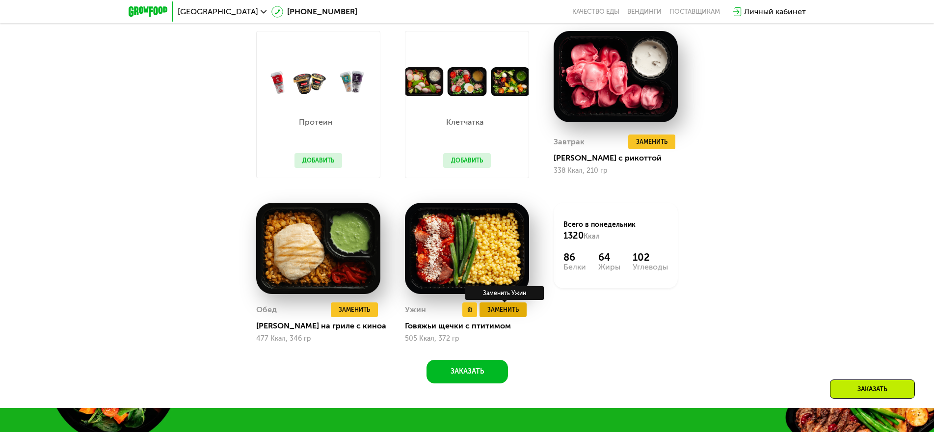
click at [496, 314] on span "Заменить" at bounding box center [502, 310] width 31 height 10
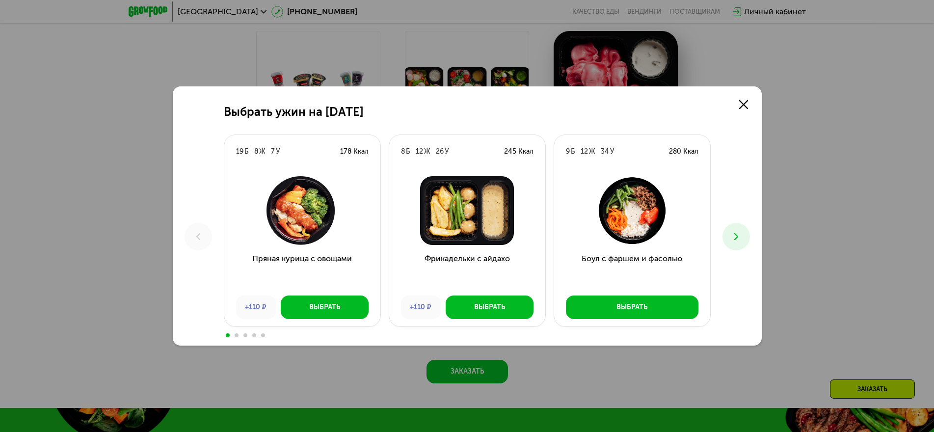
click at [730, 237] on icon at bounding box center [736, 237] width 12 height 12
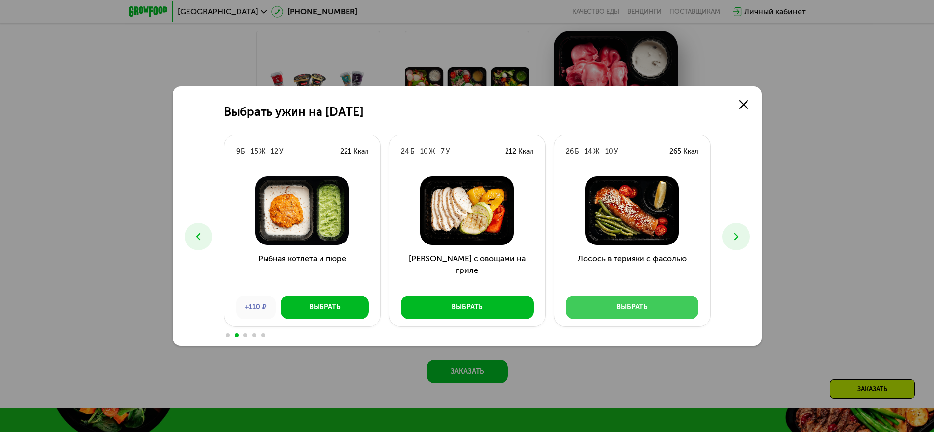
click at [636, 303] on div "Выбрать" at bounding box center [631, 307] width 31 height 10
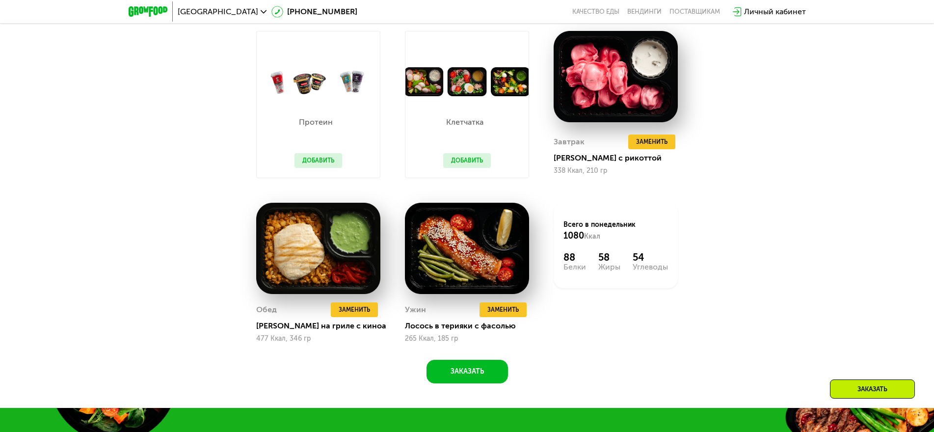
click at [455, 162] on button "Добавить" at bounding box center [467, 160] width 48 height 15
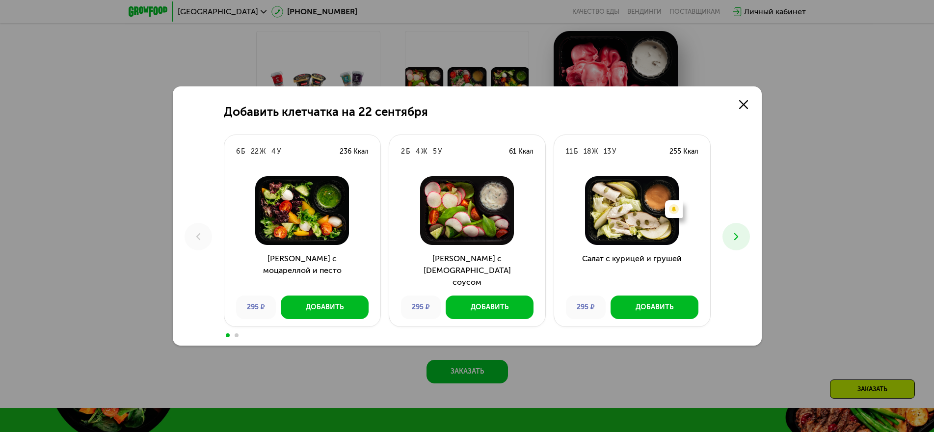
click at [736, 235] on use at bounding box center [735, 236] width 4 height 7
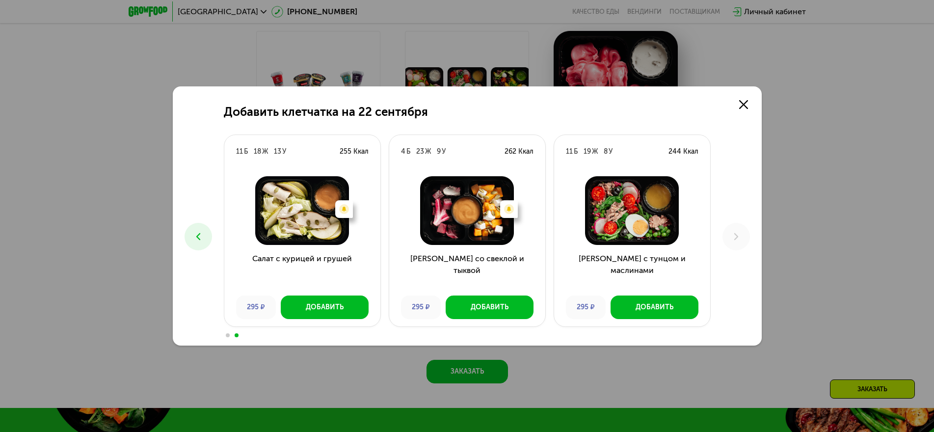
click at [193, 236] on icon at bounding box center [198, 237] width 12 height 12
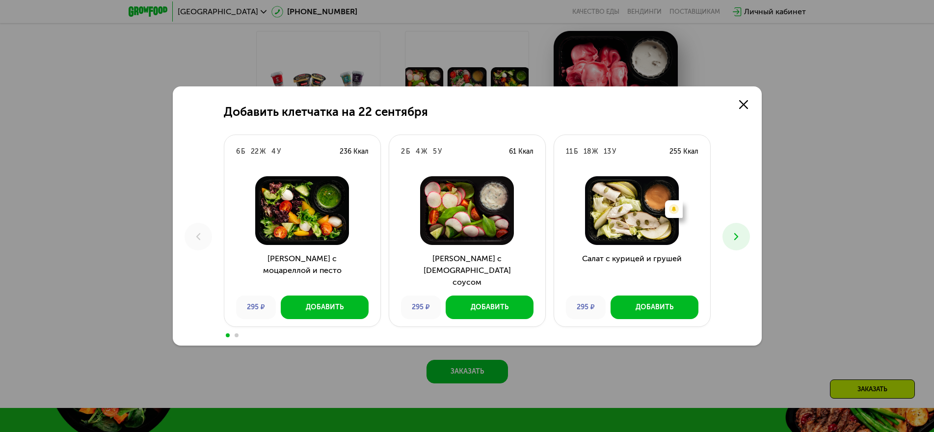
click at [193, 236] on icon at bounding box center [198, 237] width 12 height 12
click at [318, 307] on div "Добавить" at bounding box center [325, 307] width 38 height 10
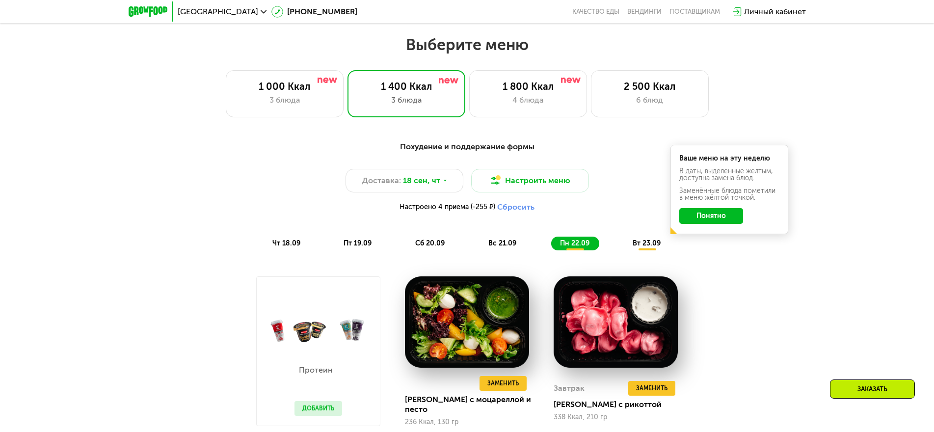
scroll to position [895, 0]
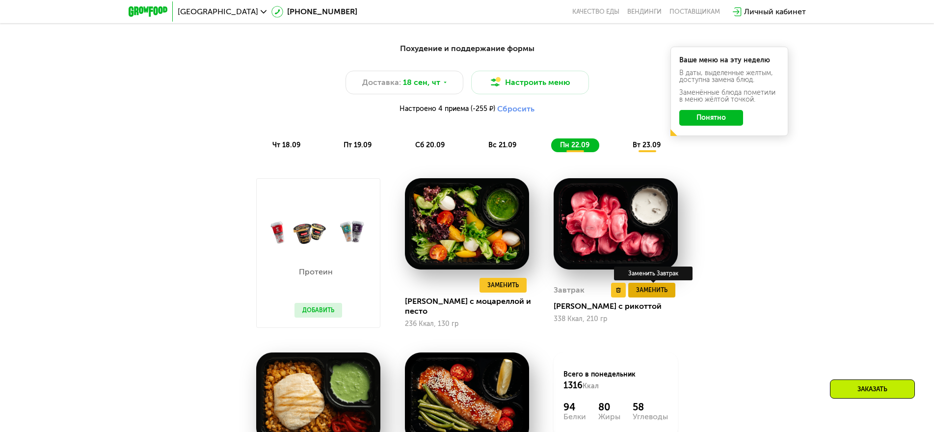
click at [652, 291] on span "Заменить" at bounding box center [651, 290] width 31 height 10
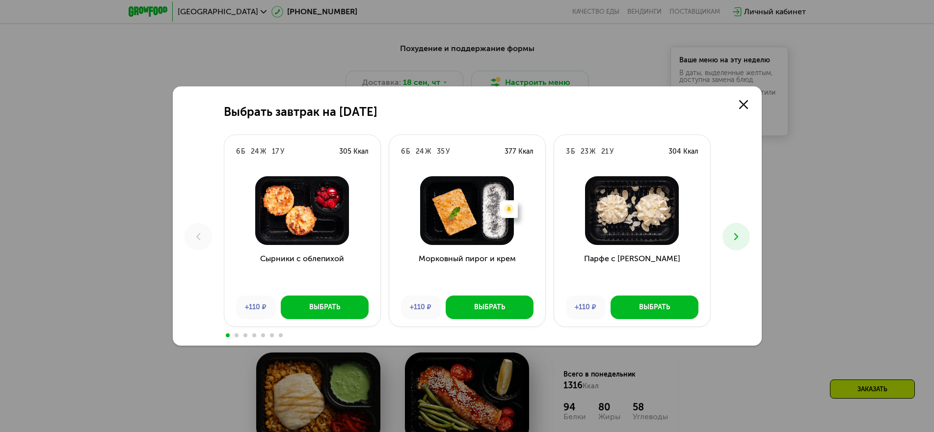
click at [735, 238] on use at bounding box center [735, 236] width 4 height 7
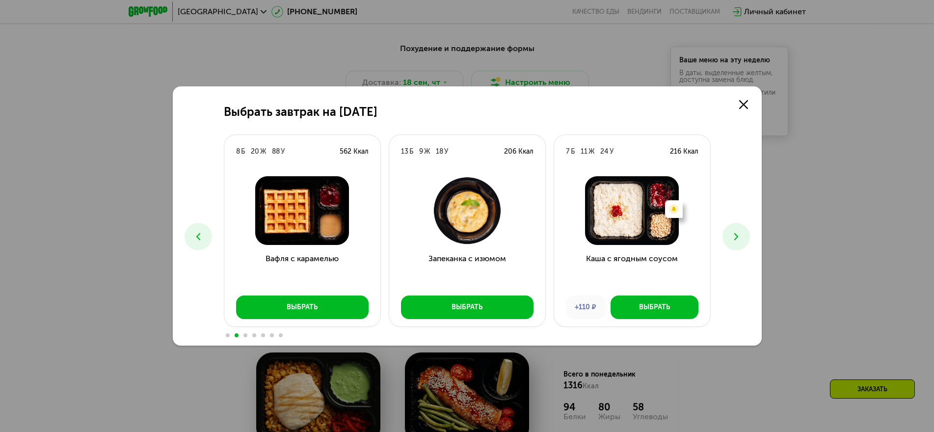
click at [735, 238] on use at bounding box center [735, 236] width 4 height 7
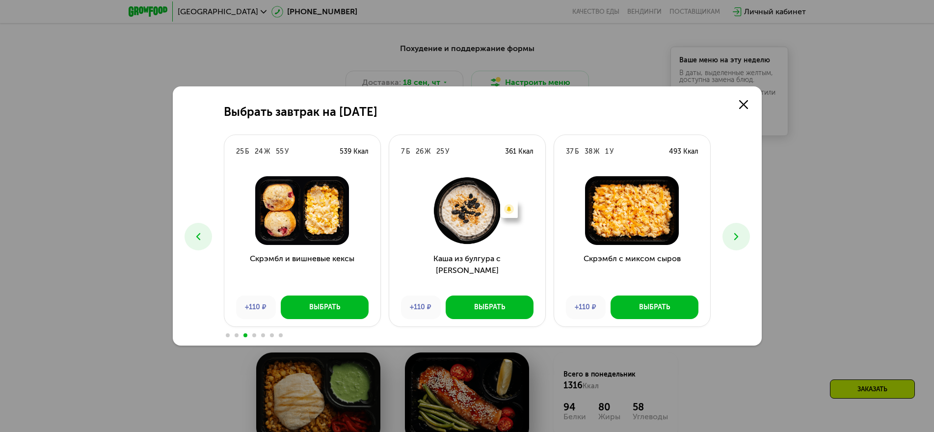
click at [735, 238] on use at bounding box center [735, 236] width 4 height 7
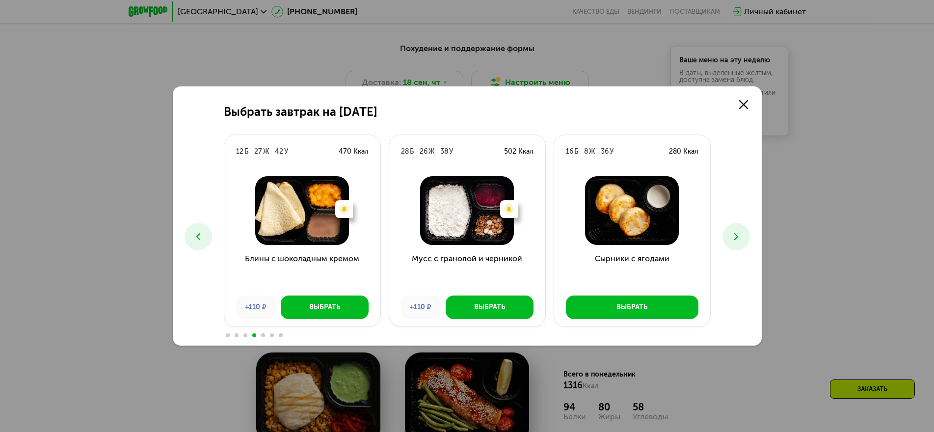
click at [737, 239] on icon at bounding box center [736, 237] width 12 height 12
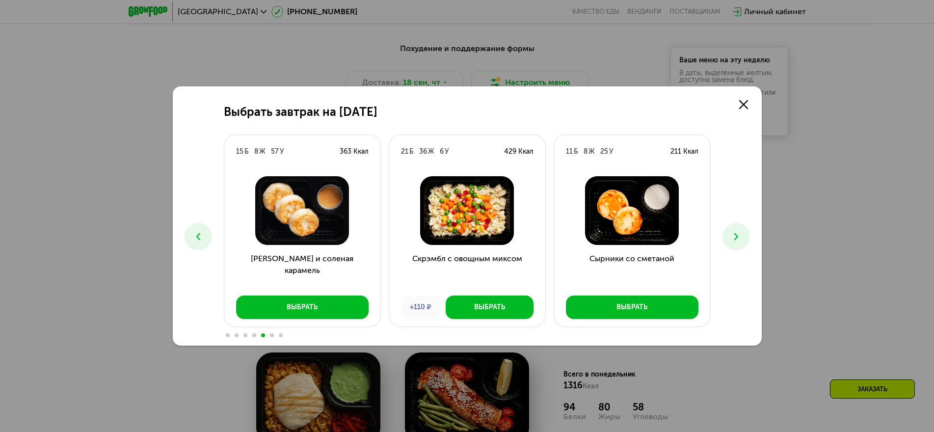
click at [739, 240] on icon at bounding box center [736, 237] width 12 height 12
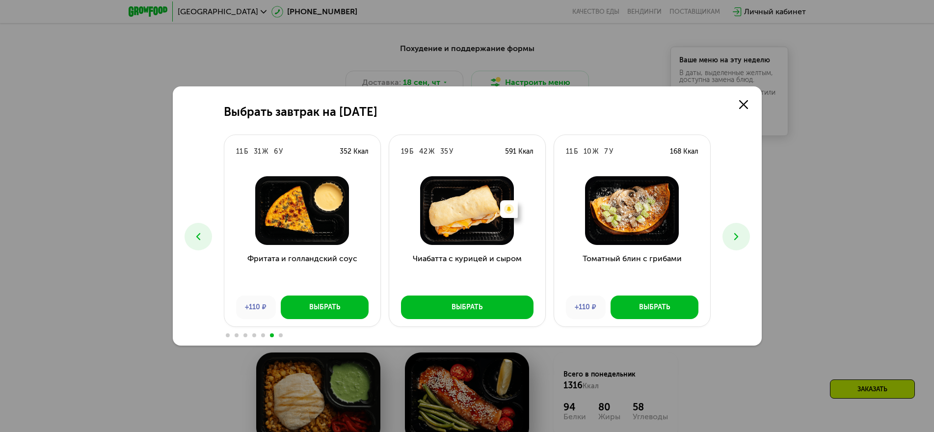
click at [732, 241] on icon at bounding box center [736, 237] width 12 height 12
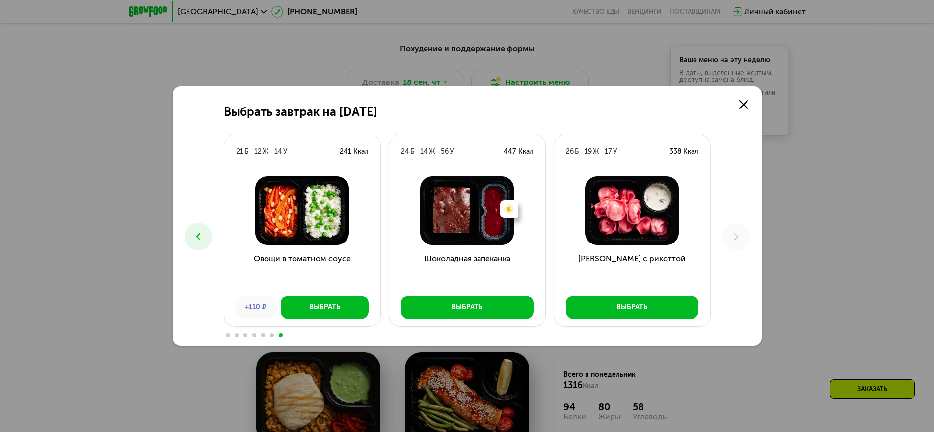
click at [732, 241] on icon at bounding box center [736, 237] width 12 height 12
click at [733, 236] on icon at bounding box center [736, 237] width 12 height 12
click at [739, 109] on link at bounding box center [743, 105] width 20 height 20
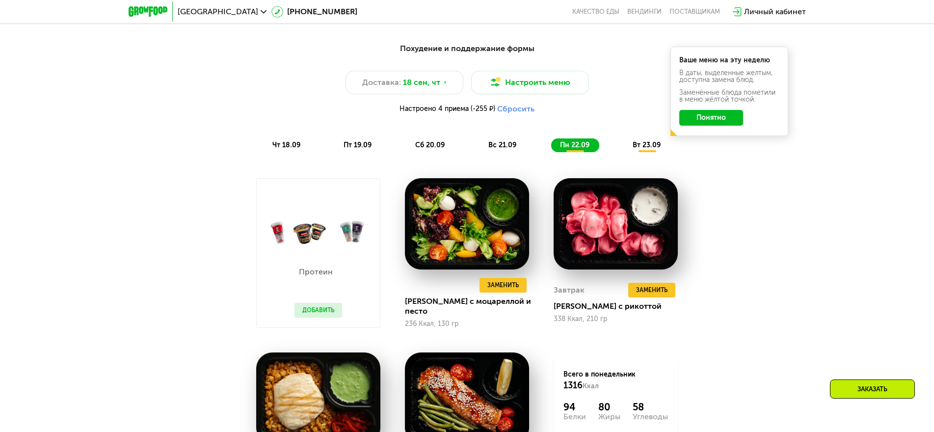
click at [642, 145] on span "вт 23.09" at bounding box center [646, 145] width 28 height 8
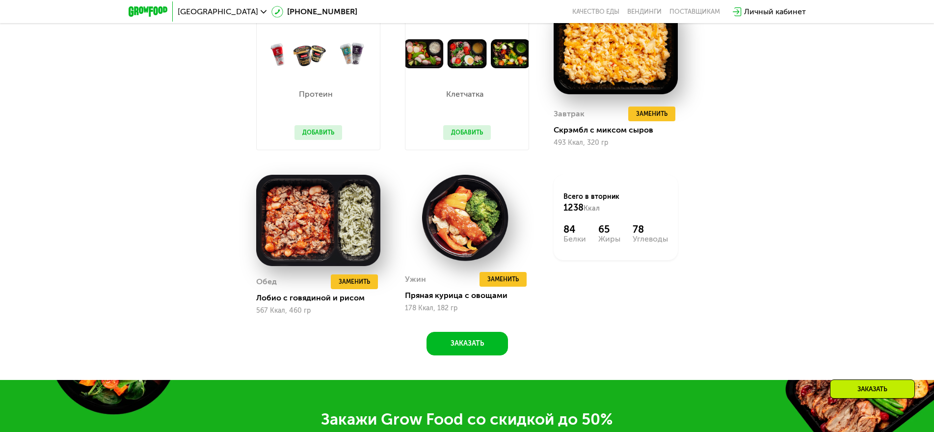
scroll to position [1091, 0]
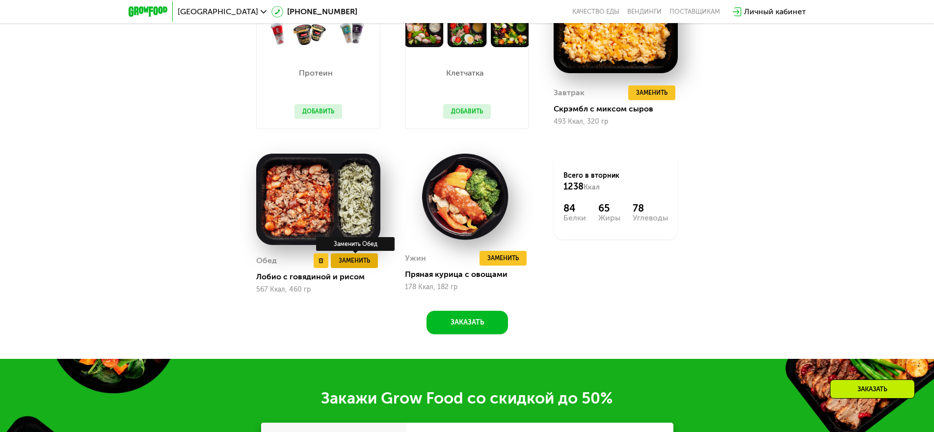
click at [344, 263] on span "Заменить" at bounding box center [353, 261] width 31 height 10
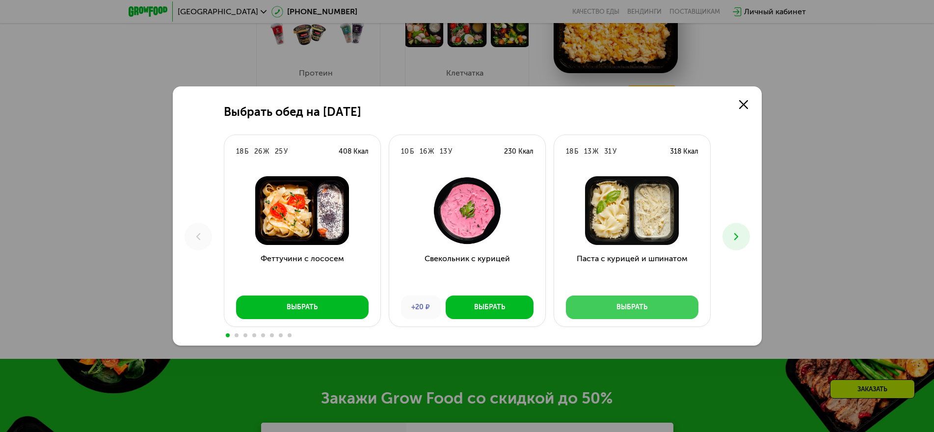
click at [645, 306] on div "Выбрать" at bounding box center [631, 307] width 31 height 10
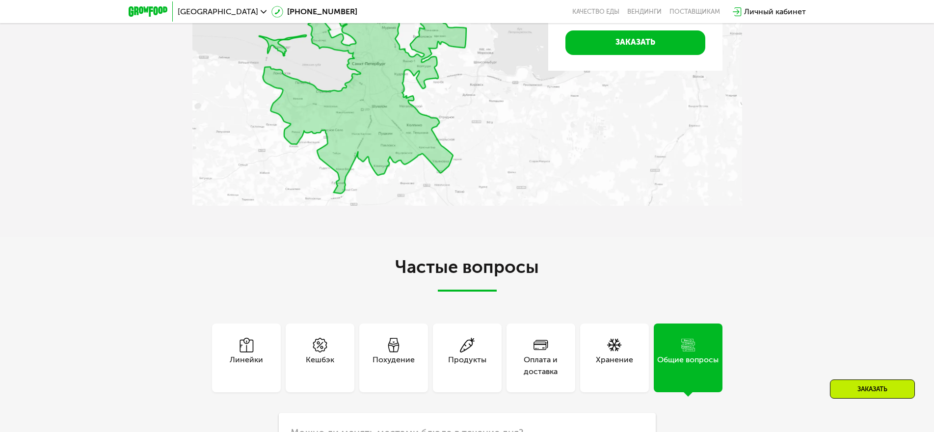
scroll to position [2894, 0]
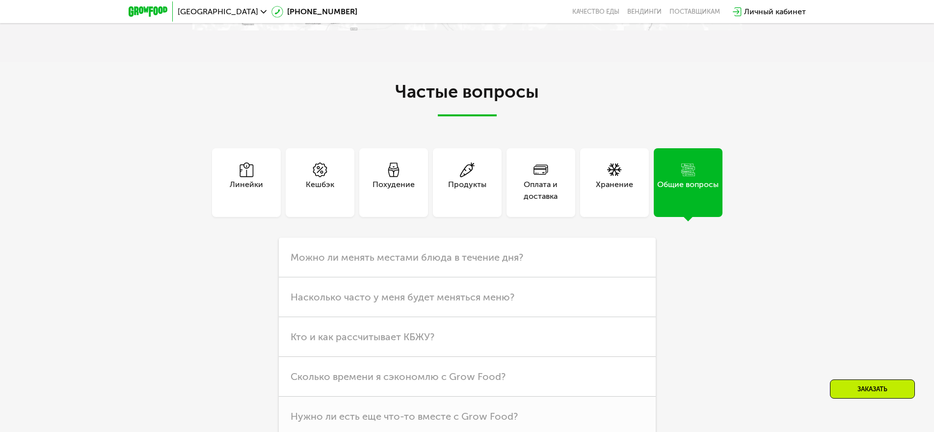
click at [462, 187] on div "Продукты" at bounding box center [467, 191] width 38 height 24
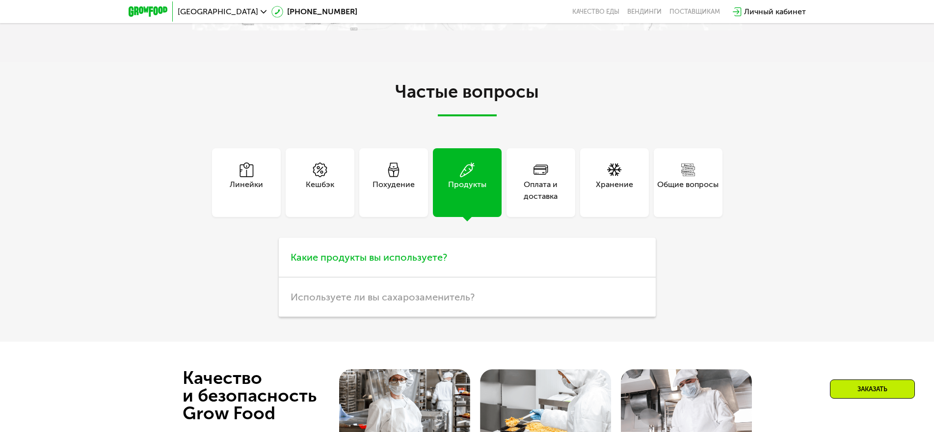
click at [399, 259] on span "Какие продукты вы используете?" at bounding box center [368, 257] width 156 height 12
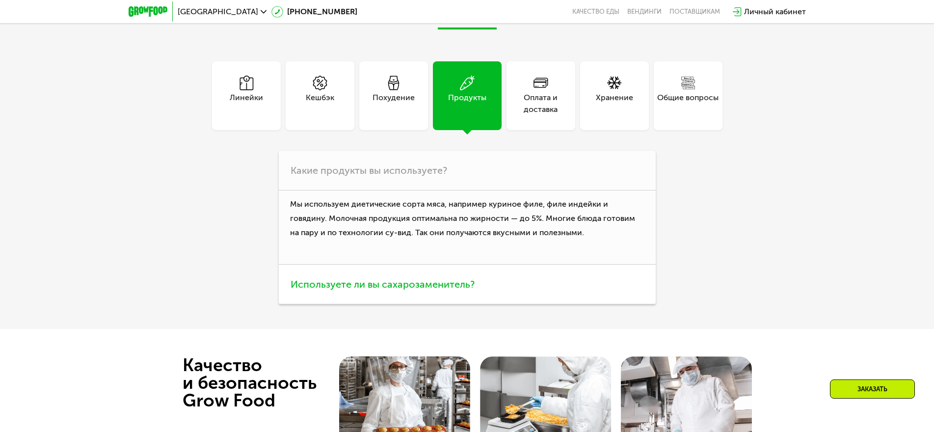
scroll to position [2992, 0]
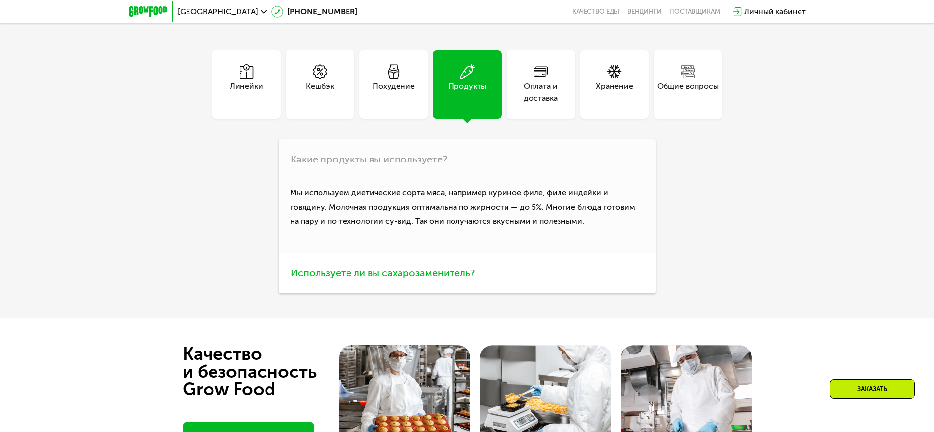
click at [356, 277] on span "Используете ли вы сахарозаменитель?" at bounding box center [382, 273] width 184 height 12
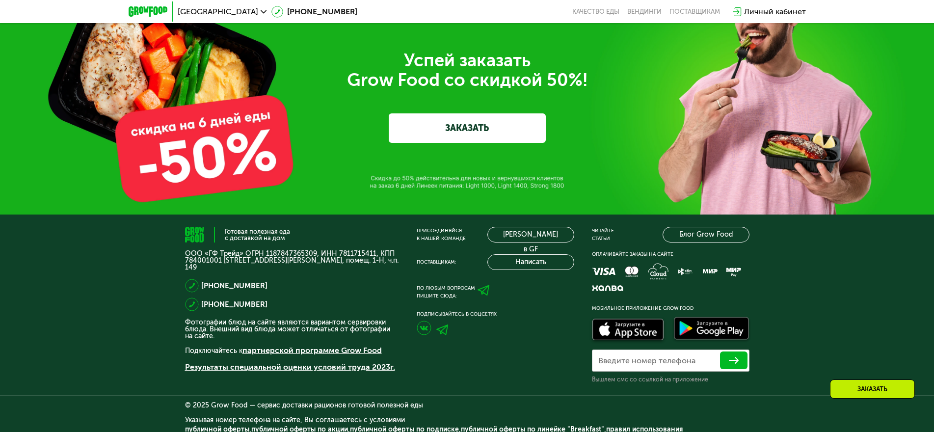
scroll to position [3507, 0]
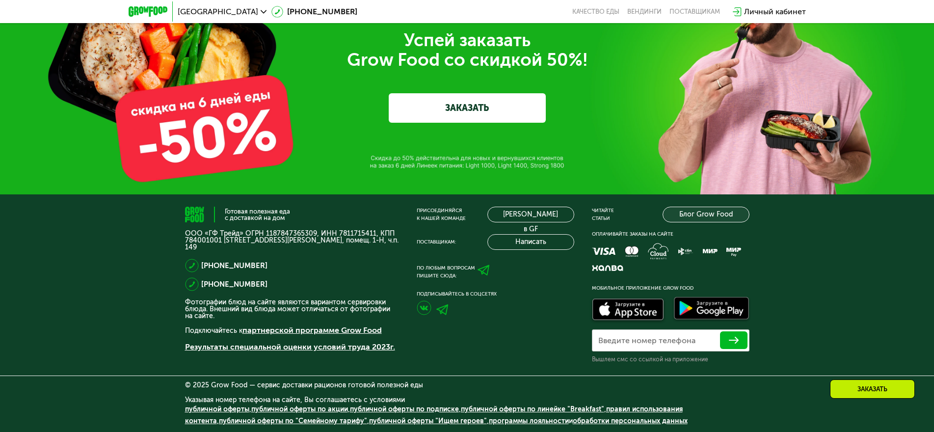
click at [700, 215] on link "Блог Grow Food" at bounding box center [705, 215] width 87 height 16
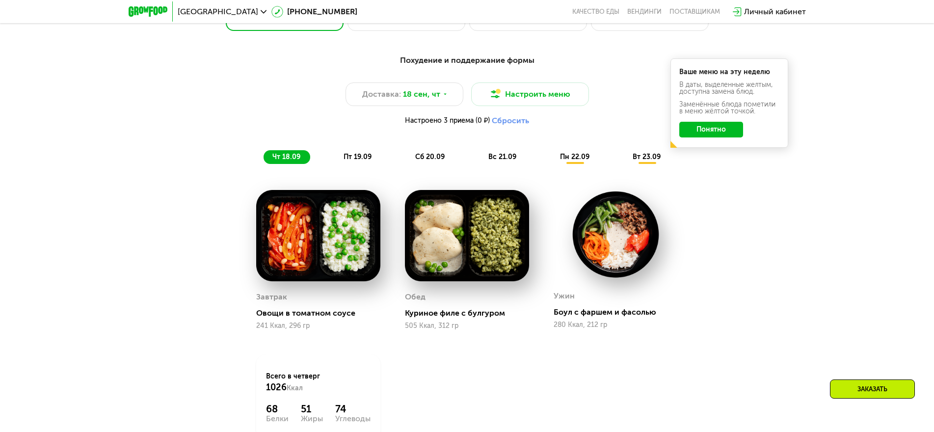
scroll to position [687, 0]
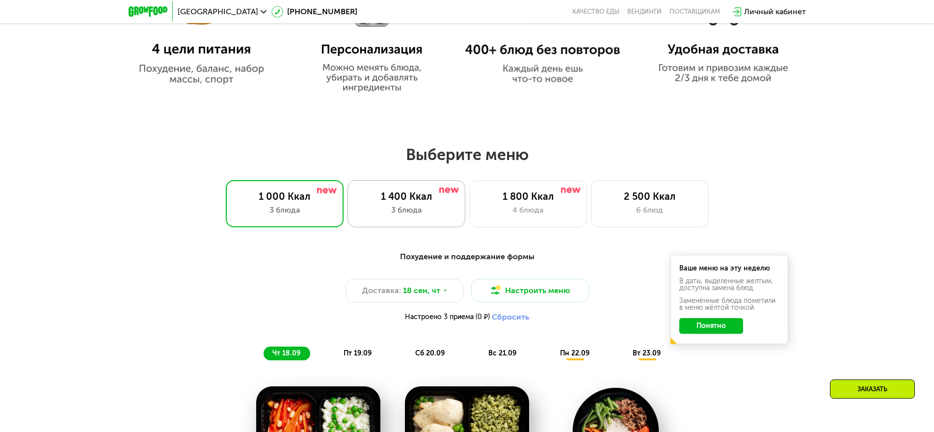
click at [406, 202] on div "1 400 Ккал" at bounding box center [406, 196] width 97 height 12
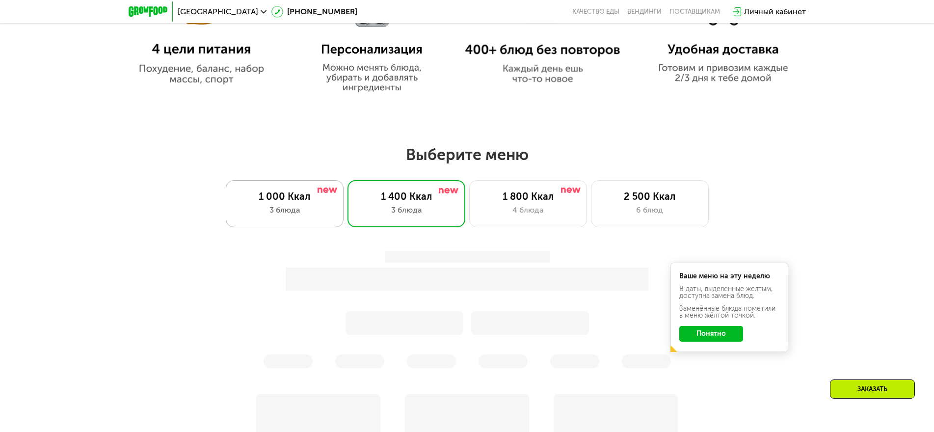
click at [297, 197] on div "1 000 Ккал" at bounding box center [284, 196] width 97 height 12
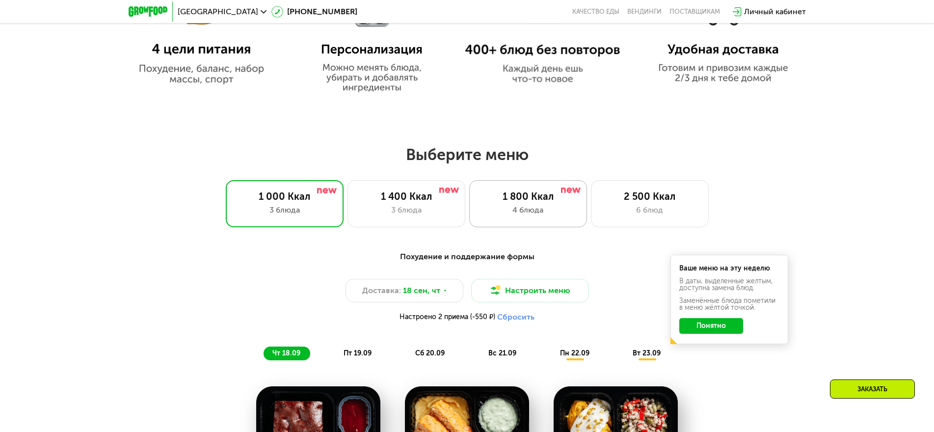
click at [537, 201] on div "1 800 Ккал" at bounding box center [527, 196] width 97 height 12
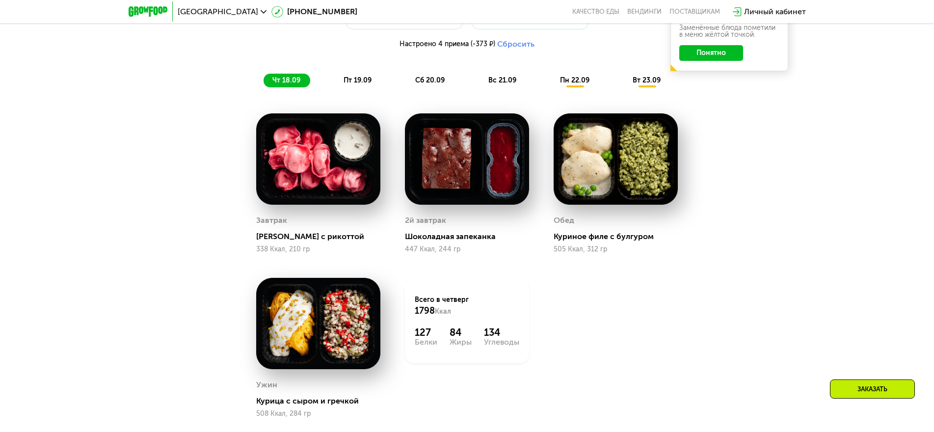
scroll to position [981, 0]
